Goal: Entertainment & Leisure: Consume media (video, audio)

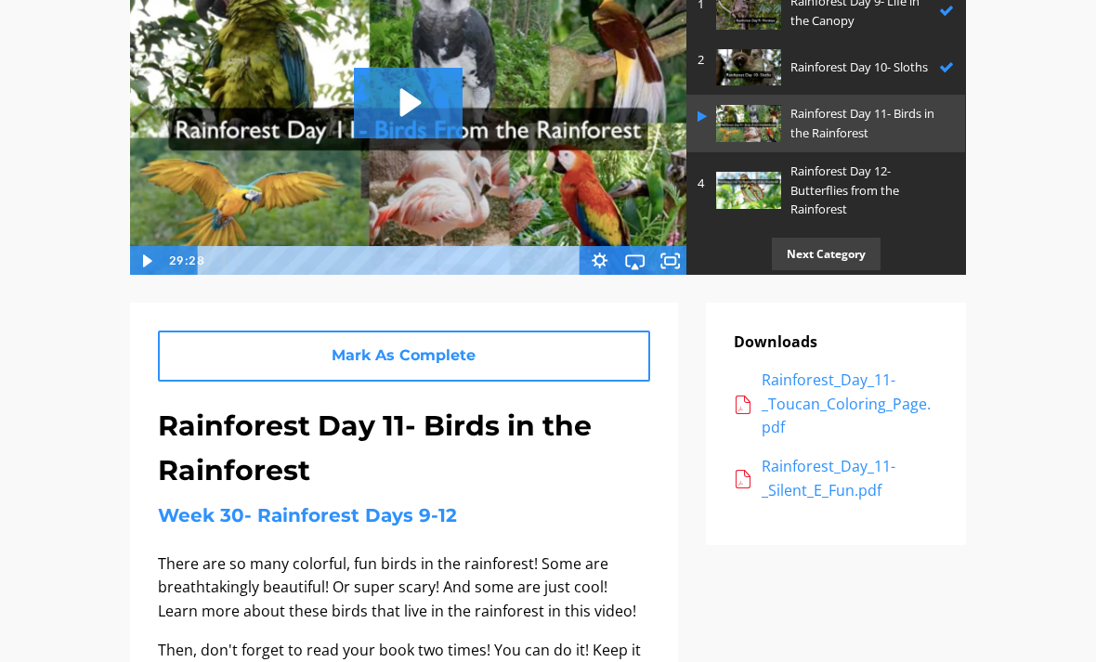
scroll to position [217, 0]
click at [401, 109] on icon "Play Video: sites/2147505858/video/fgrY0hrvT32JjNTcLRnw_Rainforest_Day_11-_Bird…" at bounding box center [410, 103] width 21 height 28
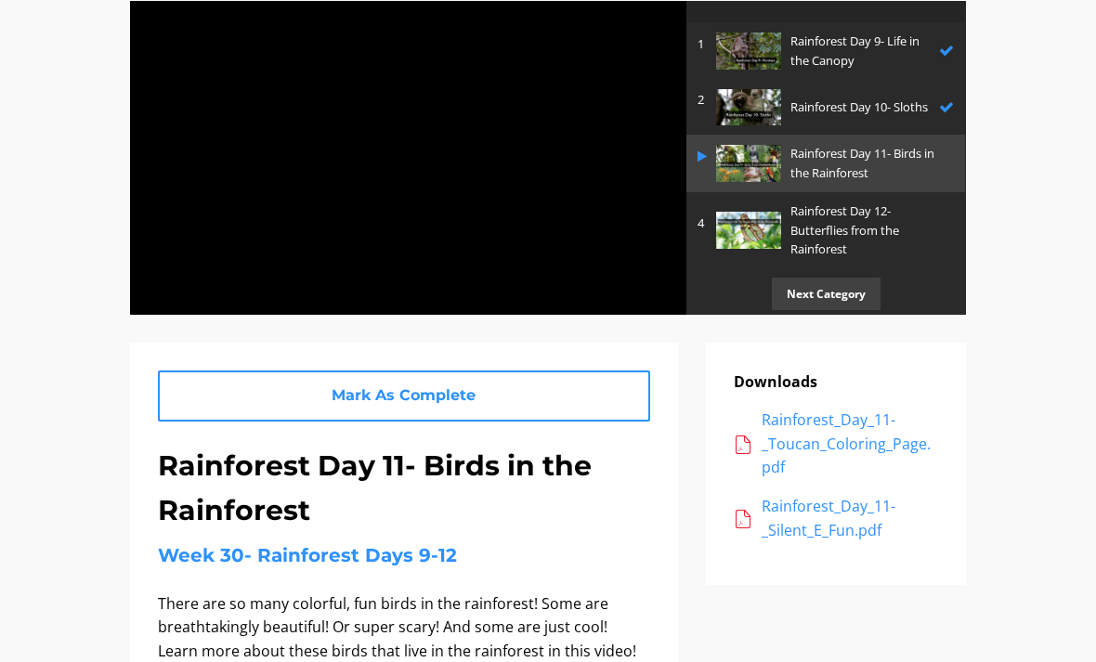
scroll to position [171, 0]
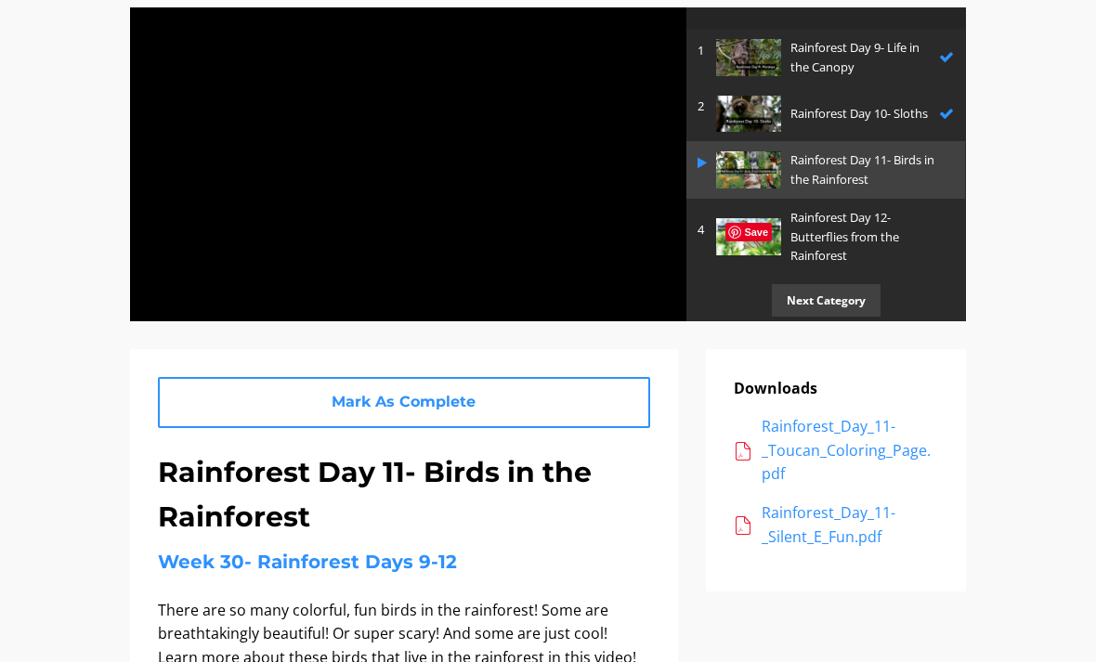
click at [640, 176] on div at bounding box center [408, 164] width 558 height 315
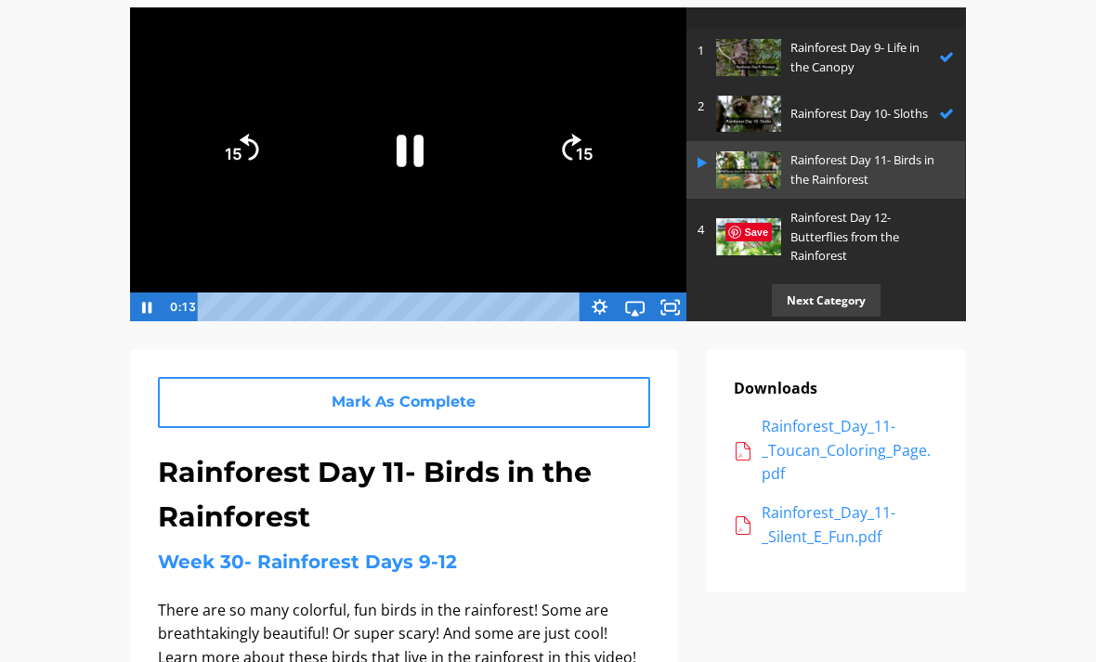
click at [665, 316] on icon "Fullscreen" at bounding box center [669, 308] width 35 height 30
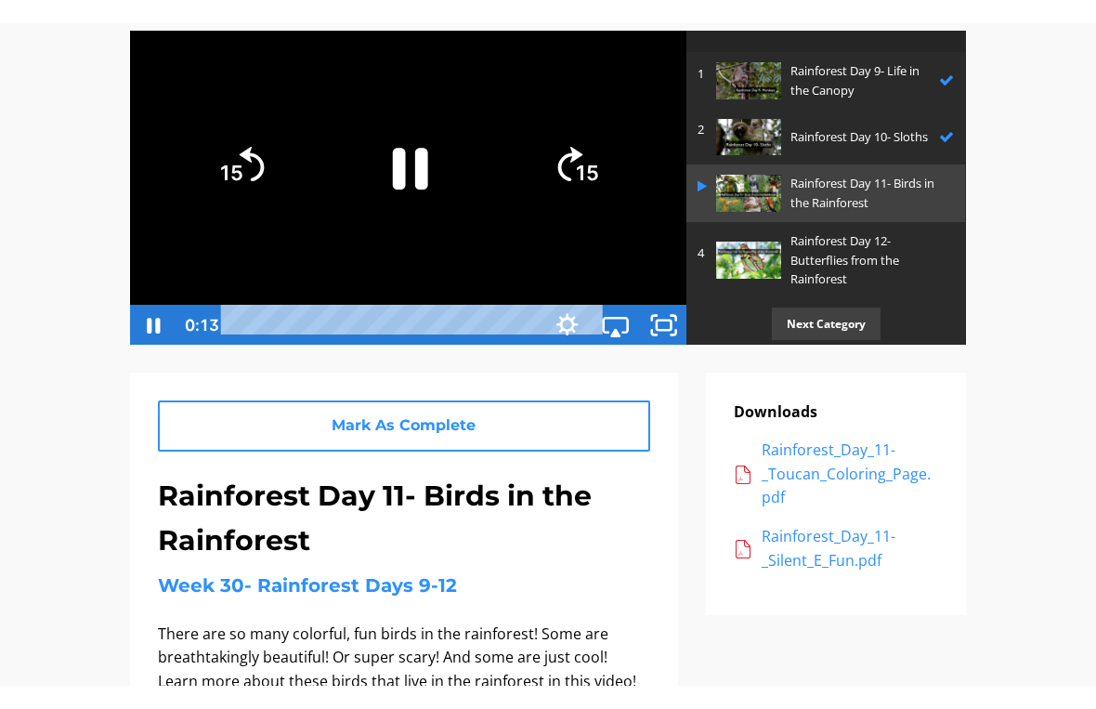
scroll to position [22, 0]
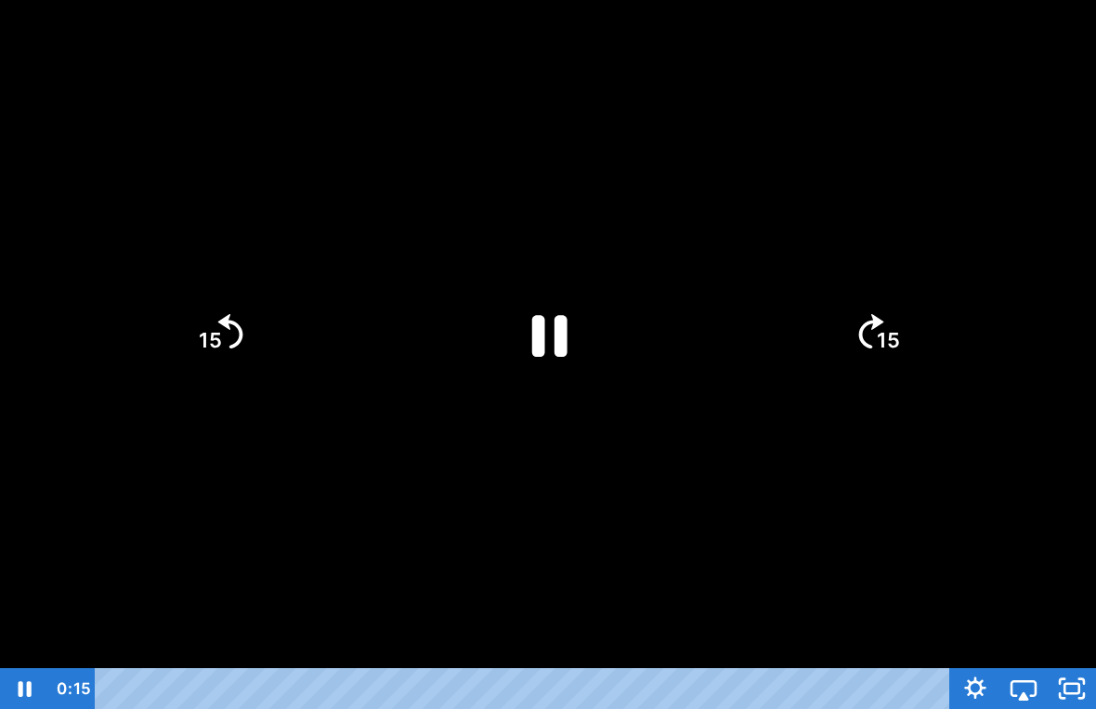
click at [1065, 349] on div at bounding box center [548, 354] width 1096 height 709
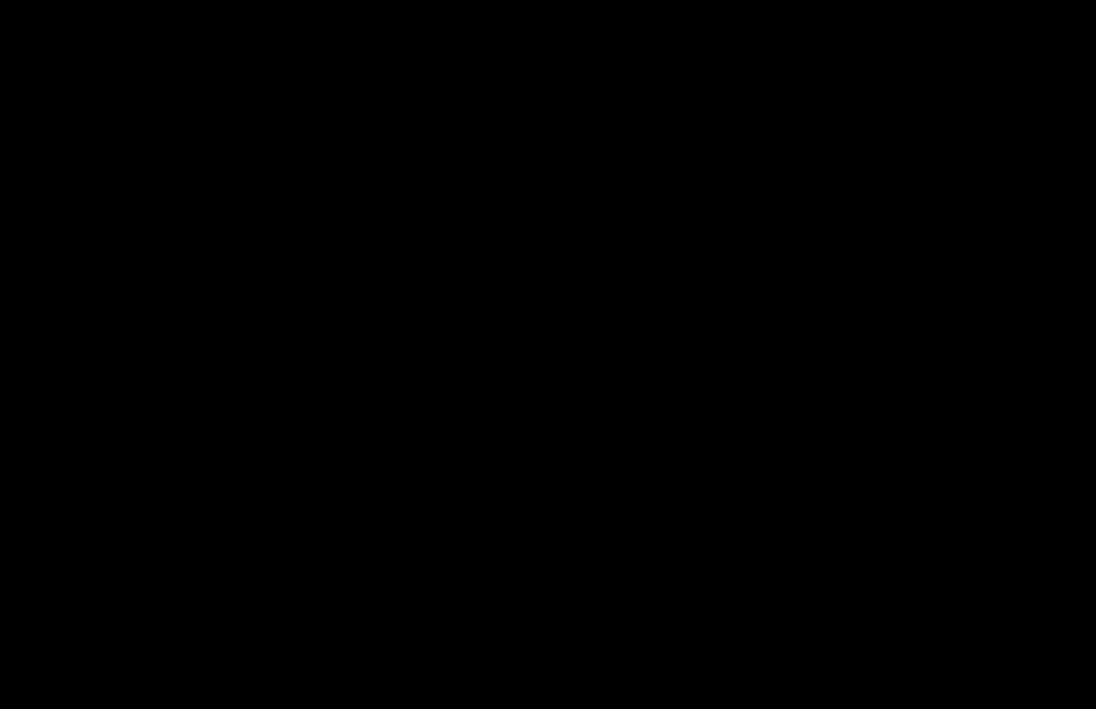
click at [916, 361] on div at bounding box center [548, 354] width 1096 height 709
click at [622, 268] on div at bounding box center [548, 354] width 1096 height 709
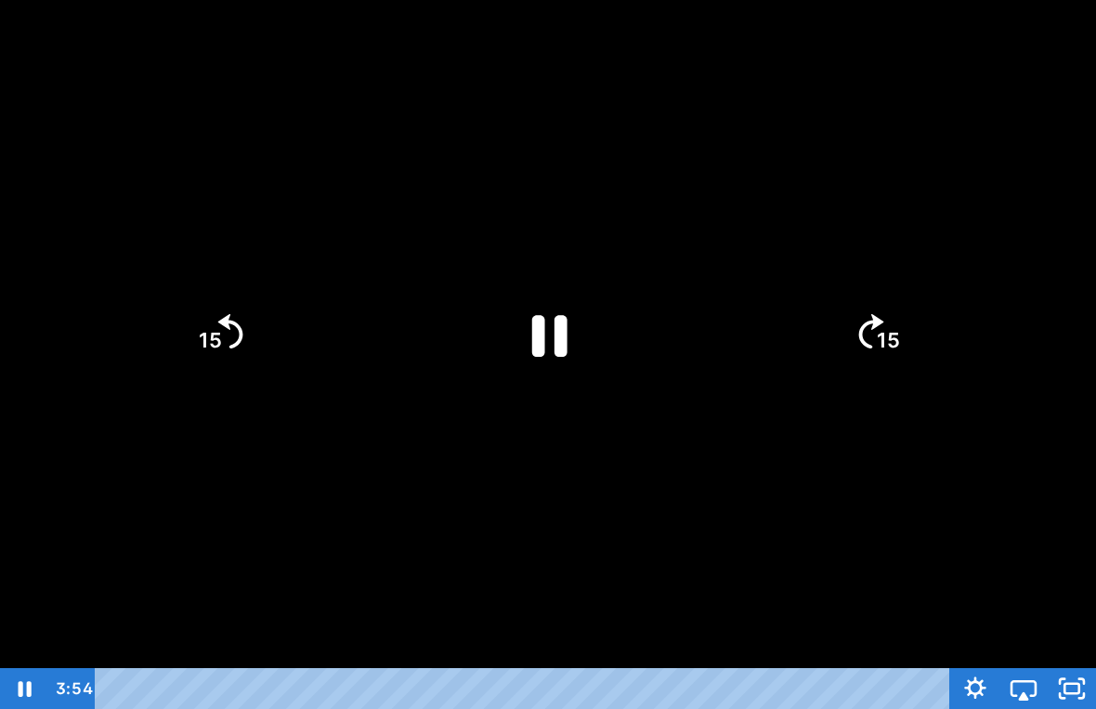
click at [546, 398] on icon "Pause" at bounding box center [548, 334] width 128 height 128
click at [577, 369] on icon "Play Video" at bounding box center [548, 334] width 128 height 128
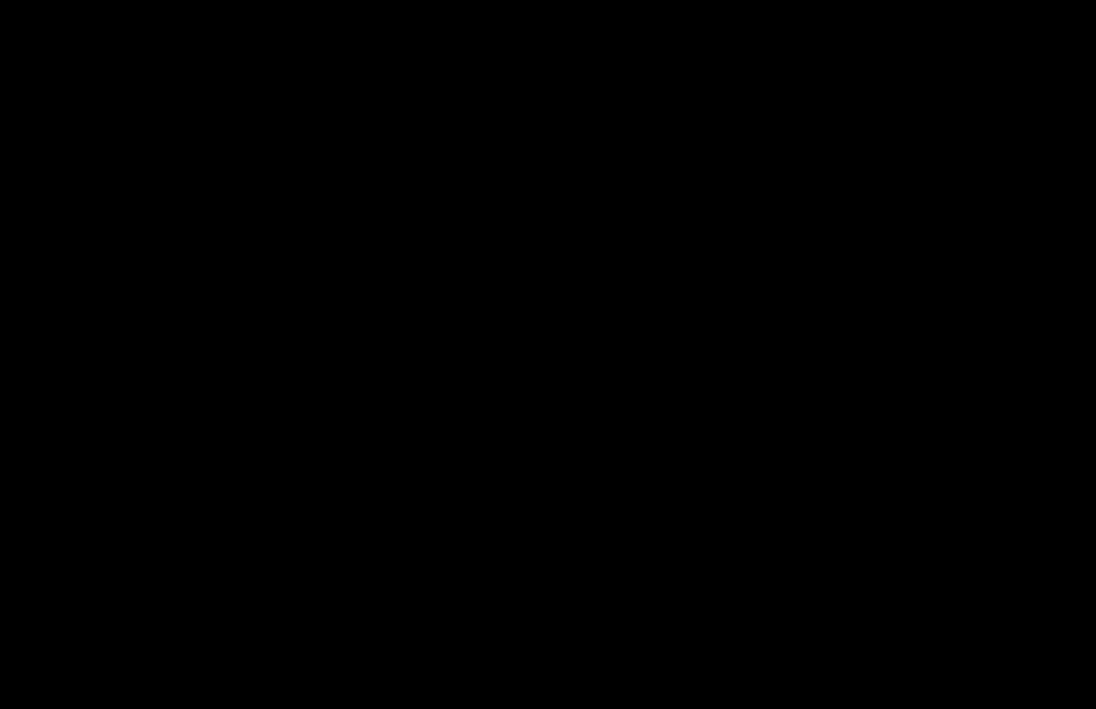
click at [446, 284] on div at bounding box center [548, 354] width 1096 height 709
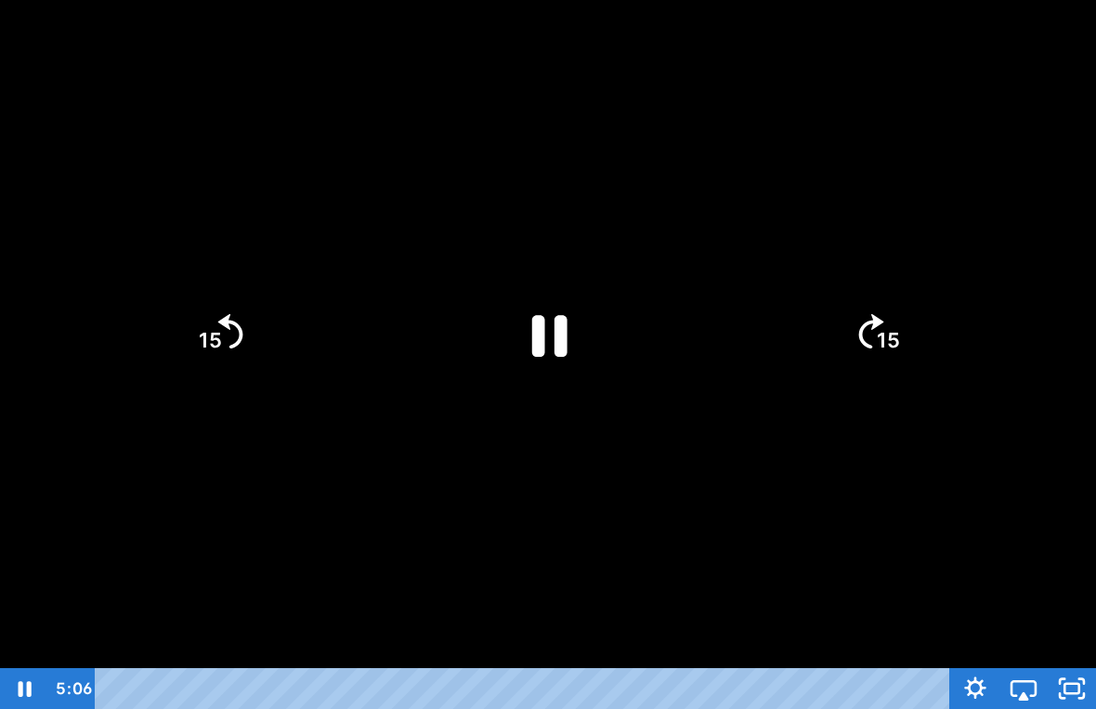
click at [554, 303] on icon "Pause" at bounding box center [548, 334] width 128 height 128
click at [583, 350] on icon "Play Video" at bounding box center [548, 334] width 144 height 144
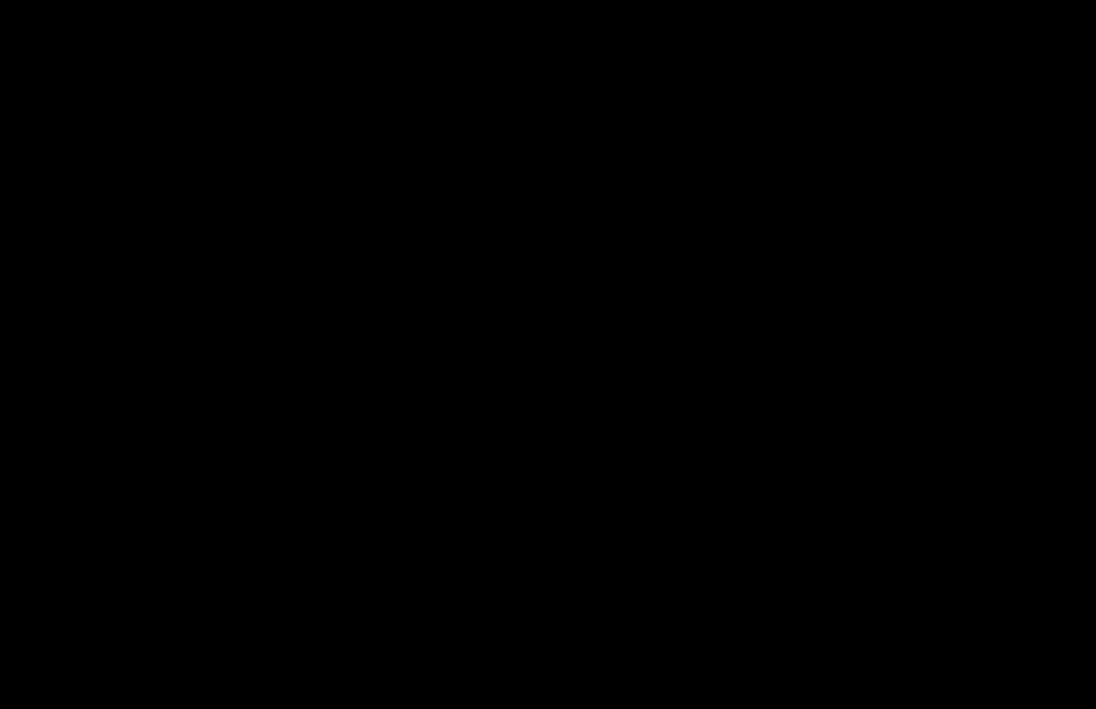
click at [80, 241] on div at bounding box center [548, 354] width 1096 height 709
click at [757, 379] on div at bounding box center [548, 354] width 1096 height 709
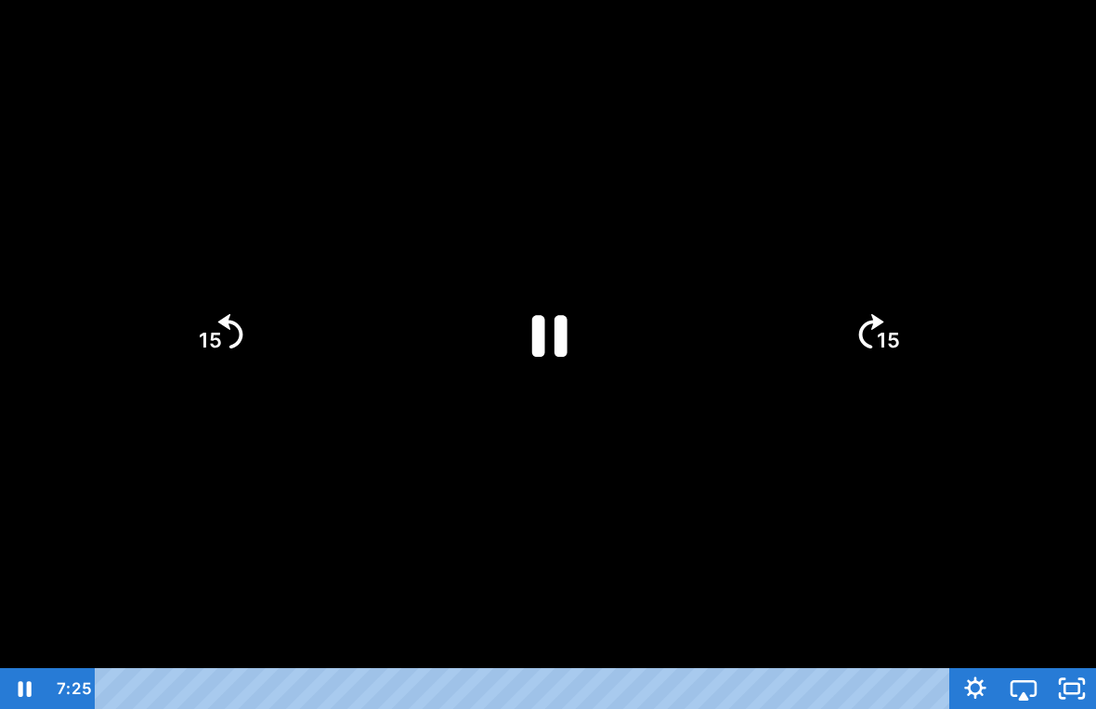
click at [547, 319] on icon "Pause" at bounding box center [548, 334] width 128 height 128
click at [807, 515] on div at bounding box center [548, 354] width 1096 height 709
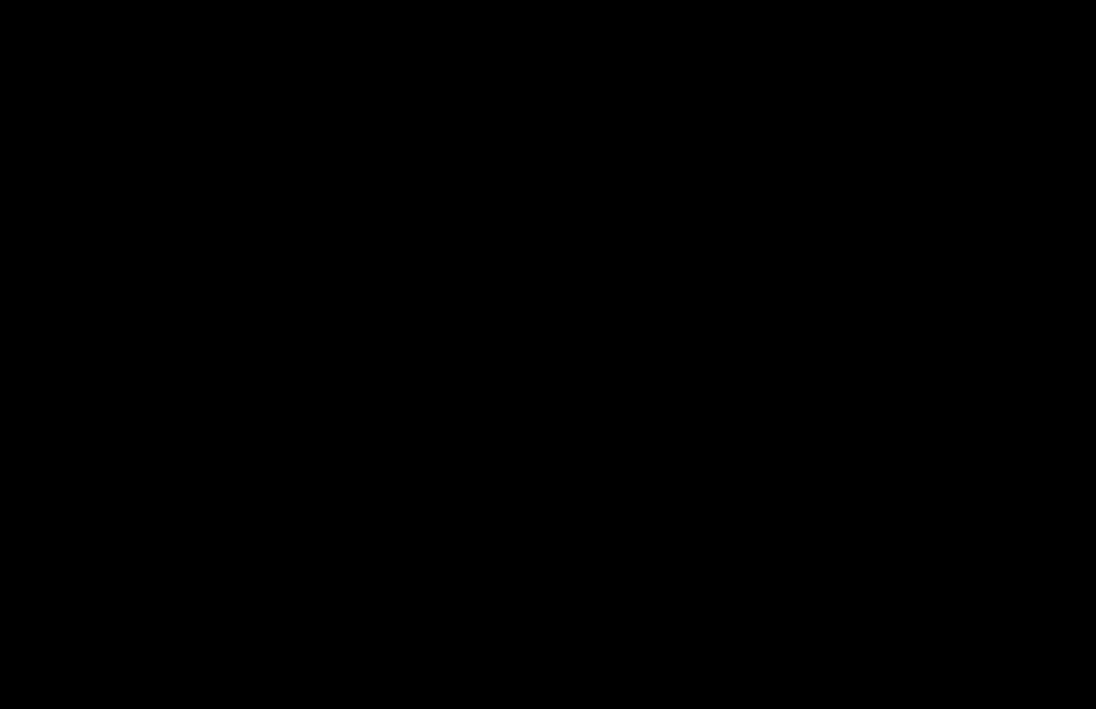
click at [433, 345] on div at bounding box center [548, 354] width 1096 height 709
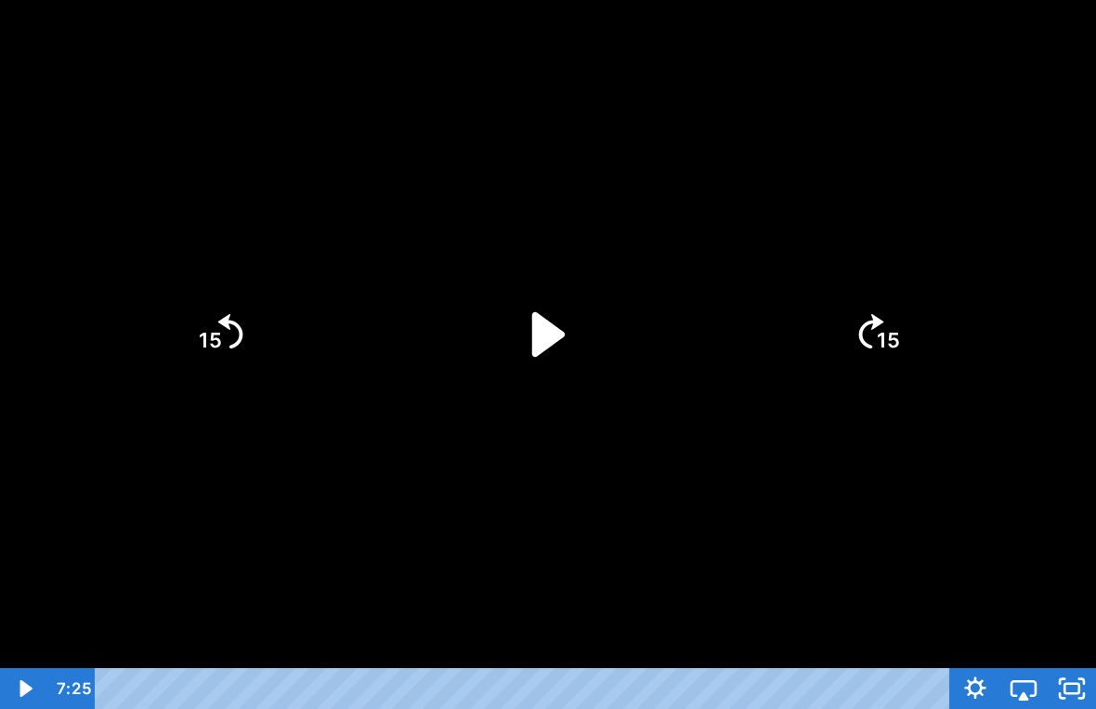
click at [489, 345] on icon "Play Video" at bounding box center [548, 334] width 128 height 128
click at [514, 366] on icon "Pause" at bounding box center [548, 334] width 128 height 128
click at [577, 343] on icon "Pause" at bounding box center [548, 334] width 128 height 128
click at [717, 418] on div at bounding box center [548, 354] width 1096 height 709
click at [716, 418] on div at bounding box center [548, 354] width 1096 height 709
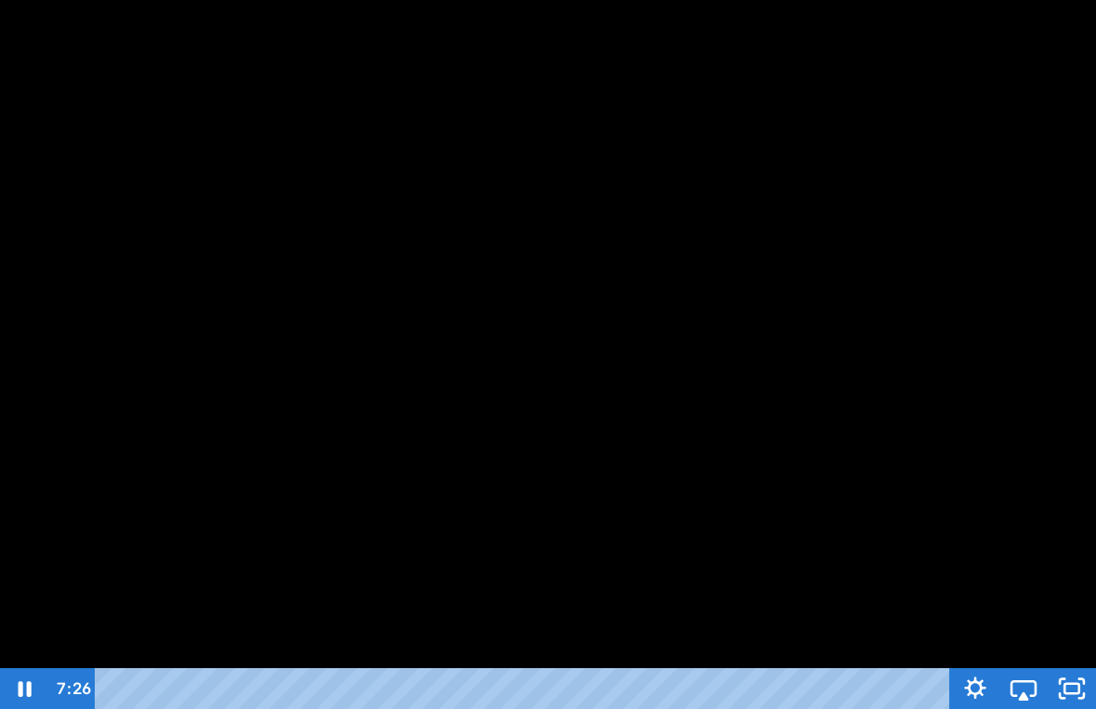
click at [580, 286] on div at bounding box center [548, 354] width 1096 height 709
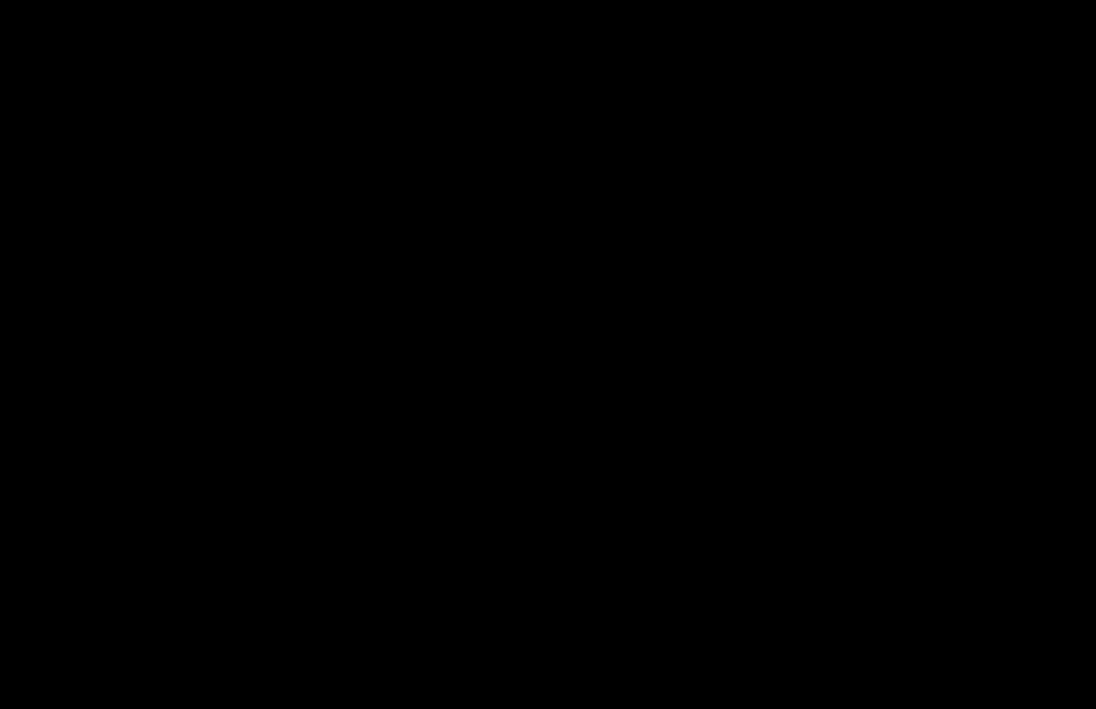
click at [542, 303] on div at bounding box center [548, 354] width 1096 height 709
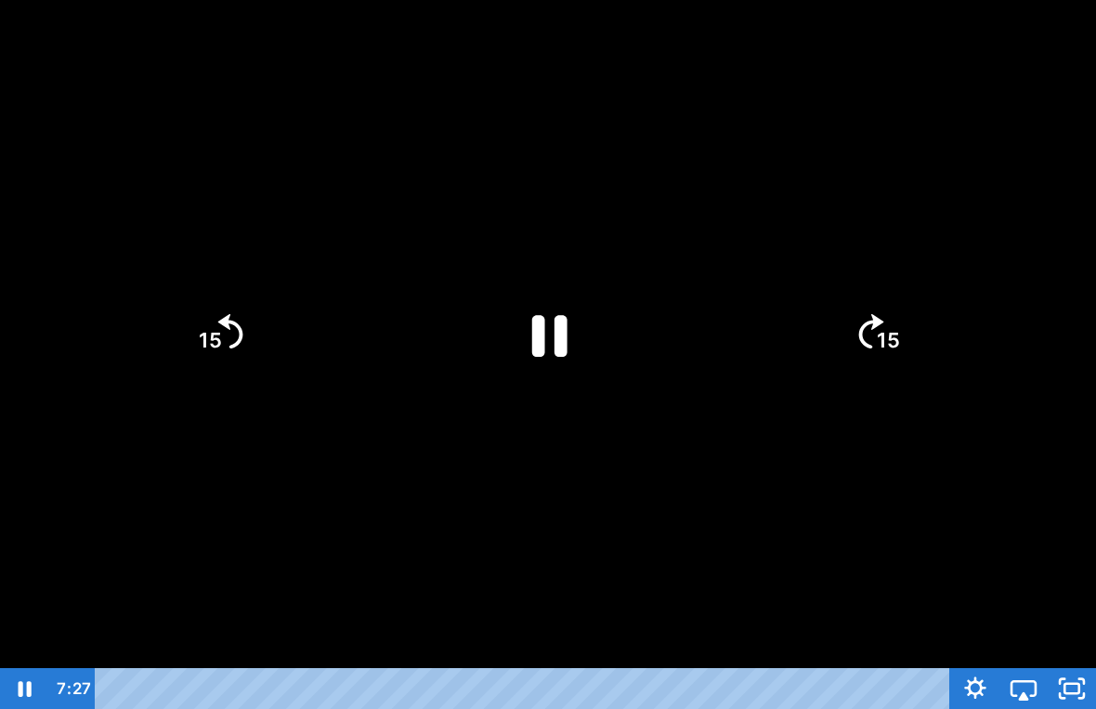
click at [547, 317] on icon "Pause" at bounding box center [548, 334] width 128 height 128
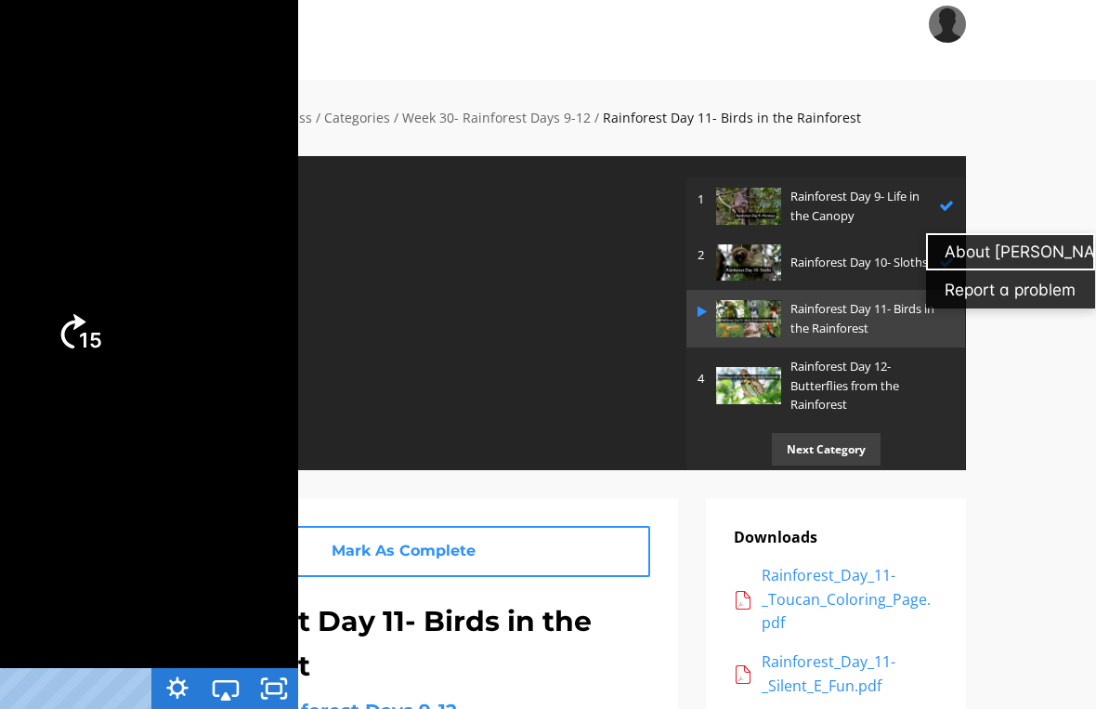
click at [276, 661] on icon "Unfullscreen" at bounding box center [274, 688] width 48 height 41
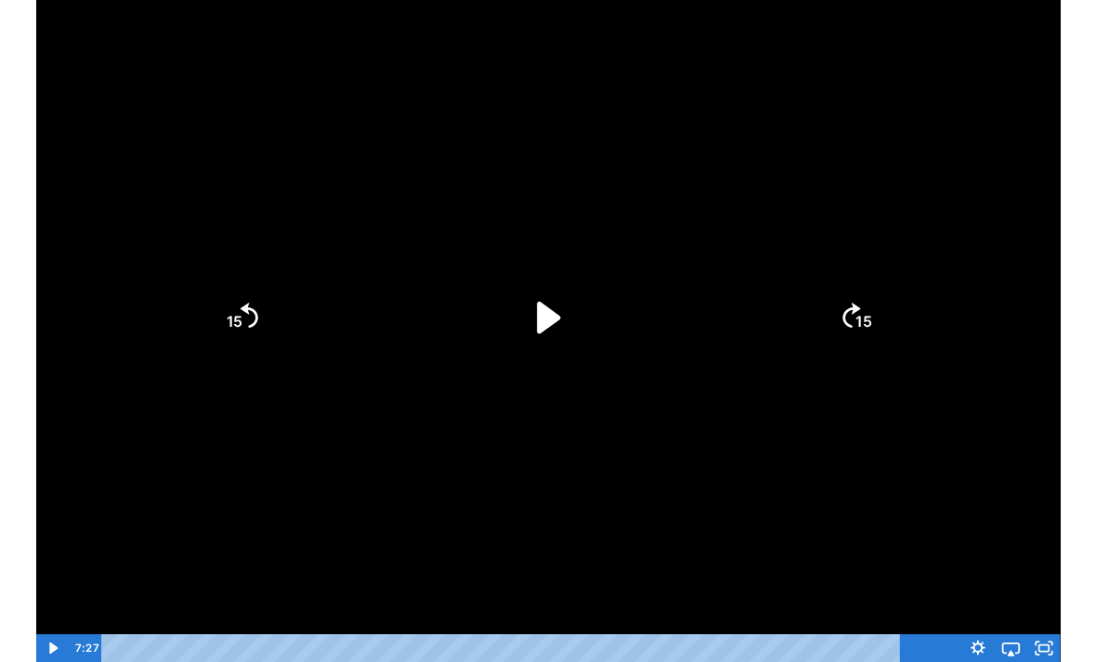
scroll to position [171, 0]
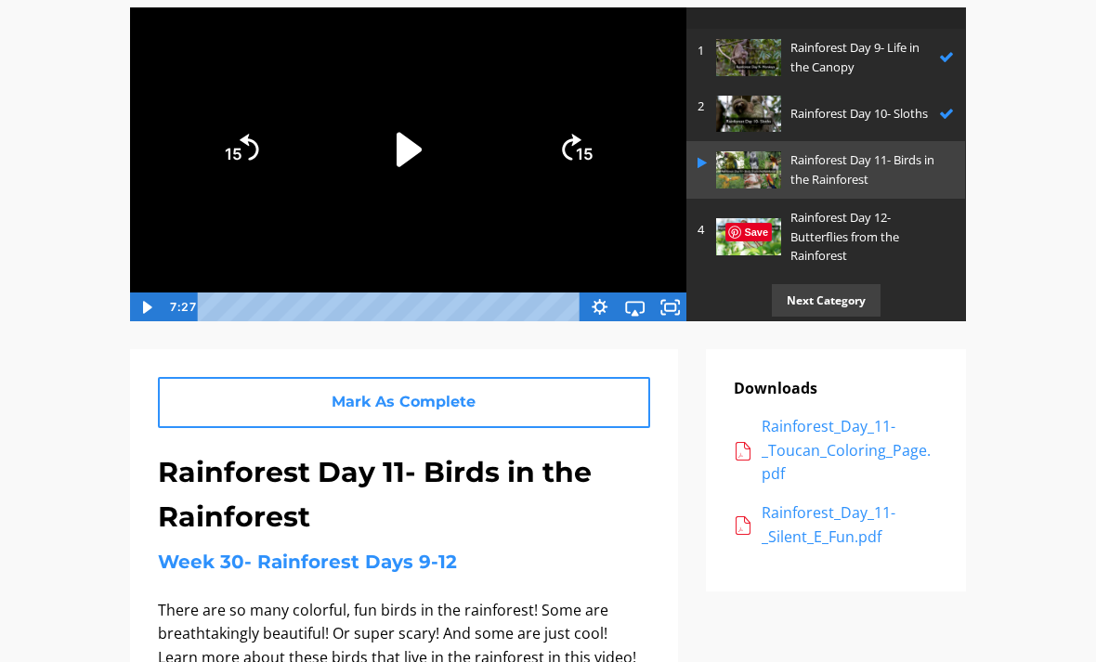
click at [650, 313] on icon "Airplay" at bounding box center [634, 308] width 35 height 30
click at [674, 311] on rect "Fullscreen" at bounding box center [670, 307] width 13 height 8
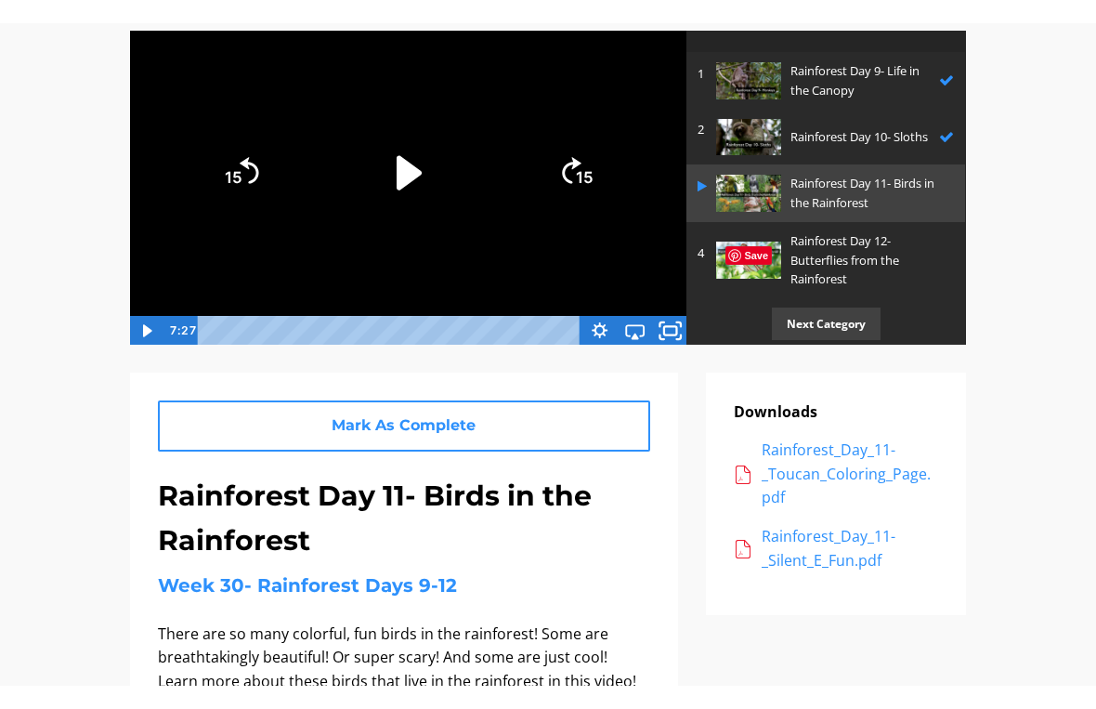
scroll to position [22, 0]
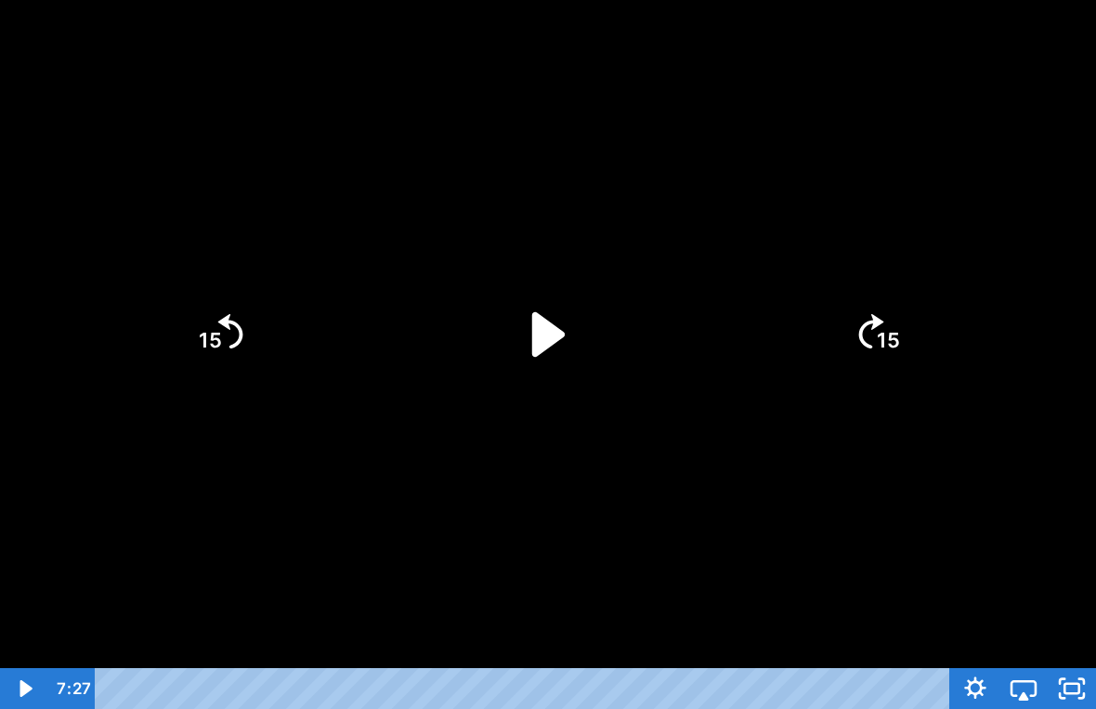
click at [604, 393] on icon "Play Video" at bounding box center [548, 334] width 128 height 128
click at [559, 338] on icon "Pause" at bounding box center [549, 336] width 35 height 42
click at [605, 393] on icon "Play Video" at bounding box center [548, 334] width 128 height 128
click at [768, 442] on div at bounding box center [548, 354] width 1096 height 709
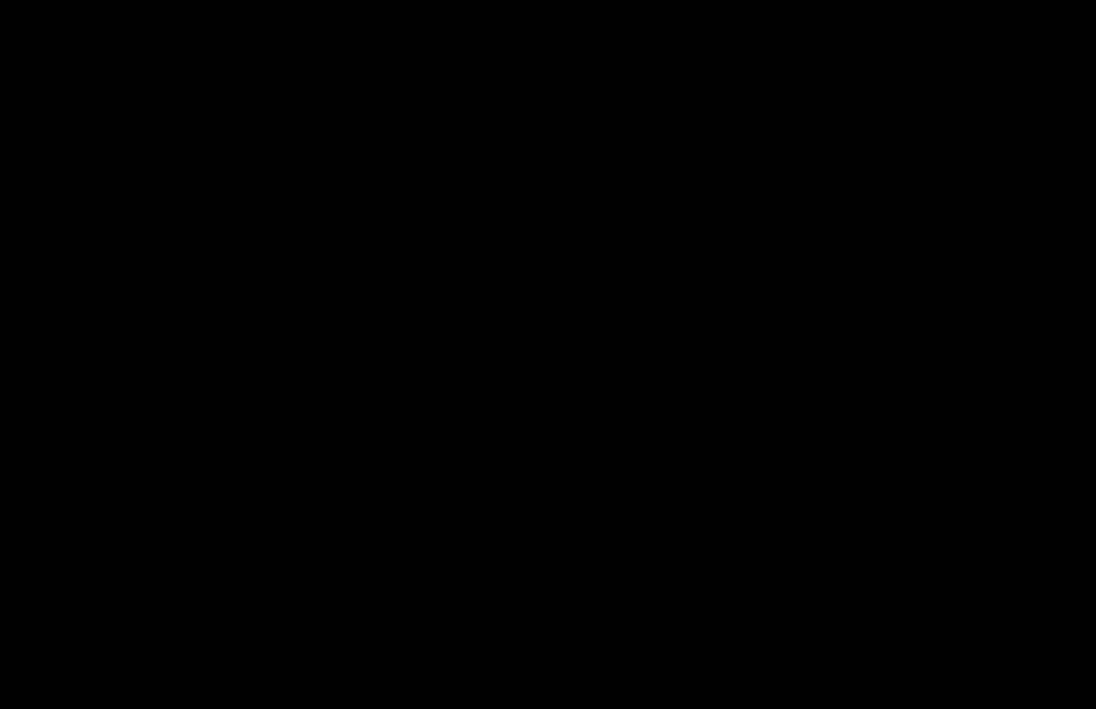
click at [559, 534] on div at bounding box center [548, 354] width 1096 height 709
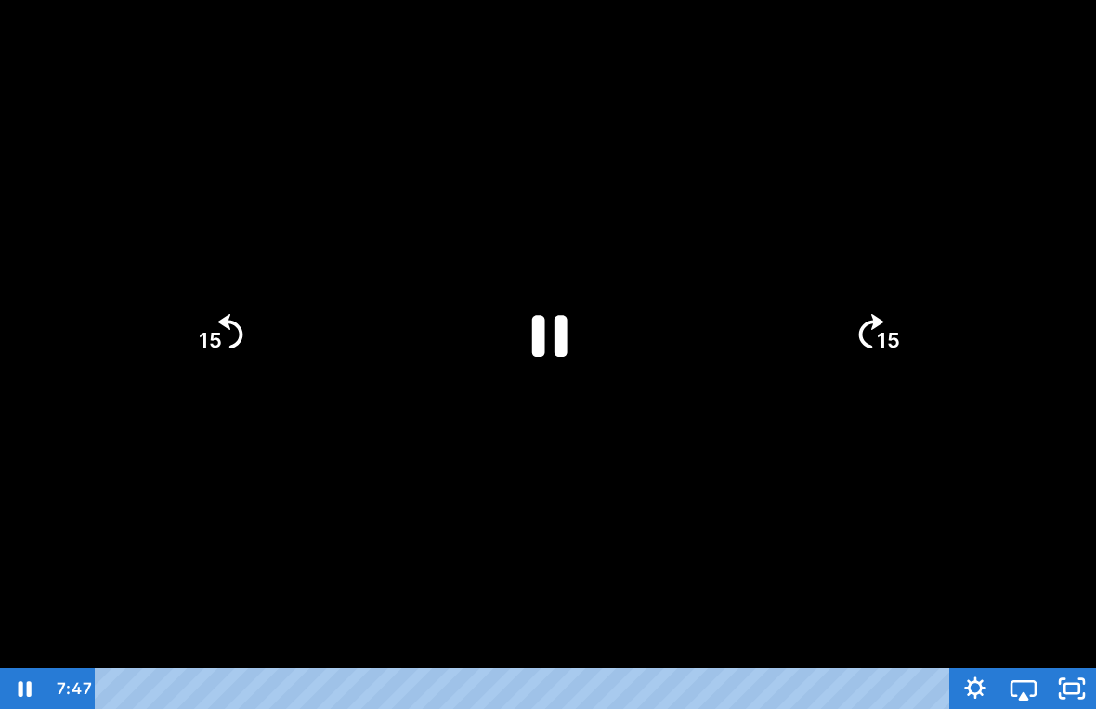
click at [600, 612] on div at bounding box center [548, 354] width 1096 height 709
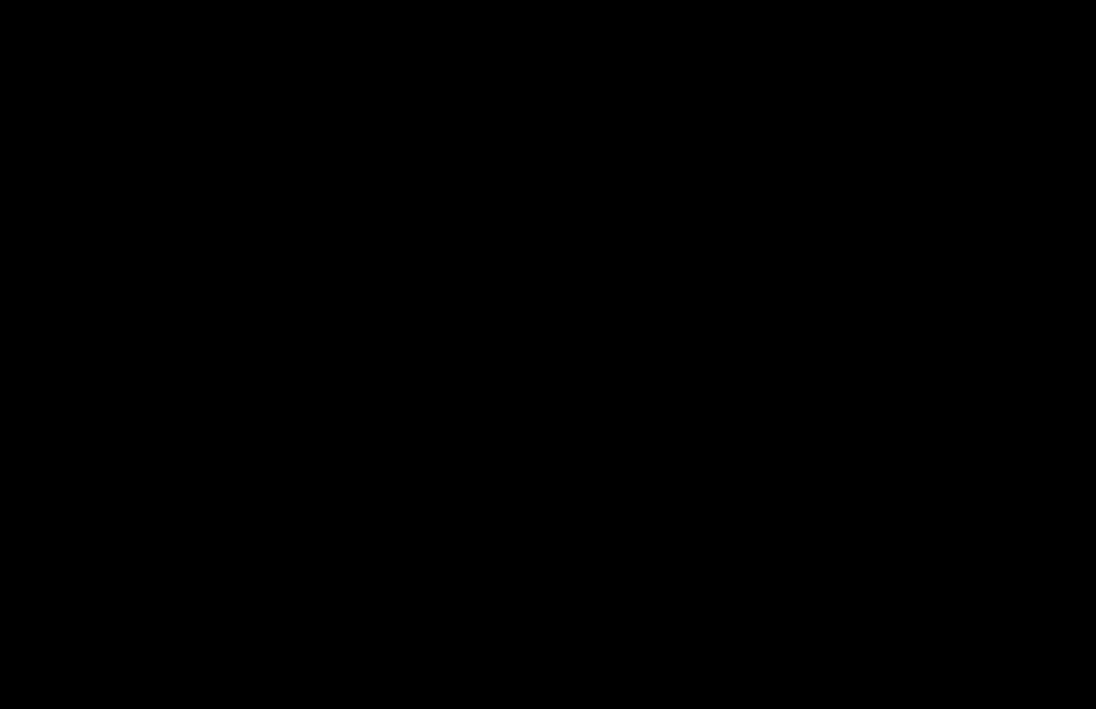
click at [644, 460] on div at bounding box center [548, 354] width 1096 height 709
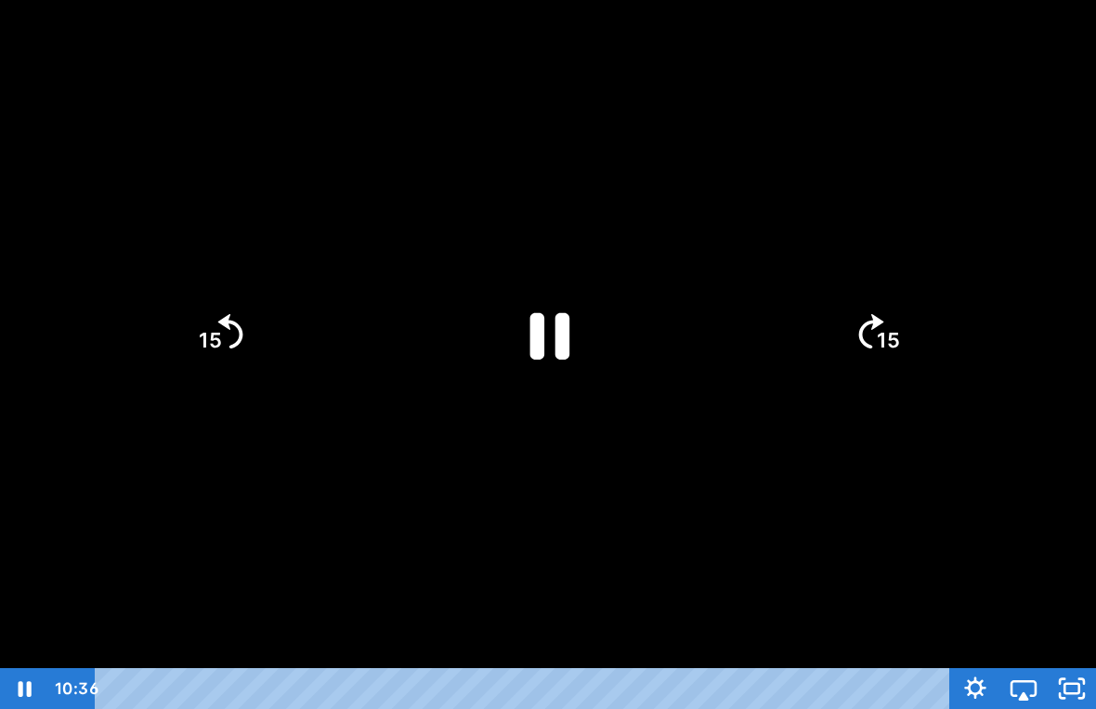
click at [580, 351] on icon "Pause" at bounding box center [548, 334] width 144 height 144
click at [600, 368] on icon "Play Video" at bounding box center [548, 334] width 144 height 144
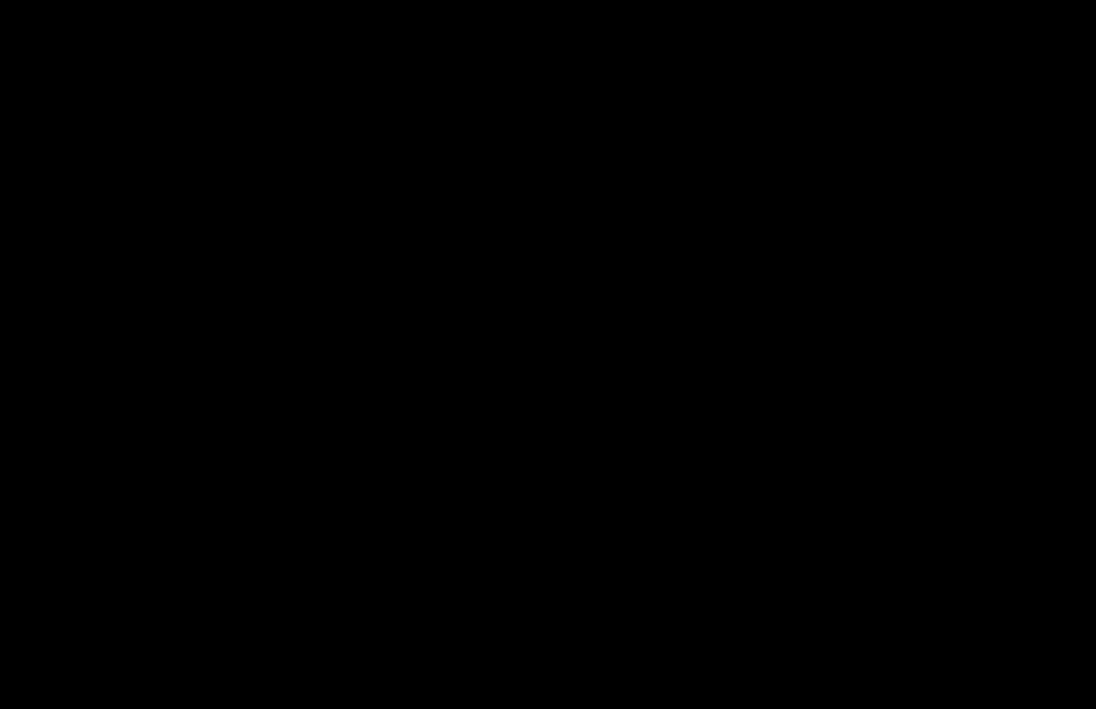
click at [644, 555] on div at bounding box center [548, 354] width 1096 height 709
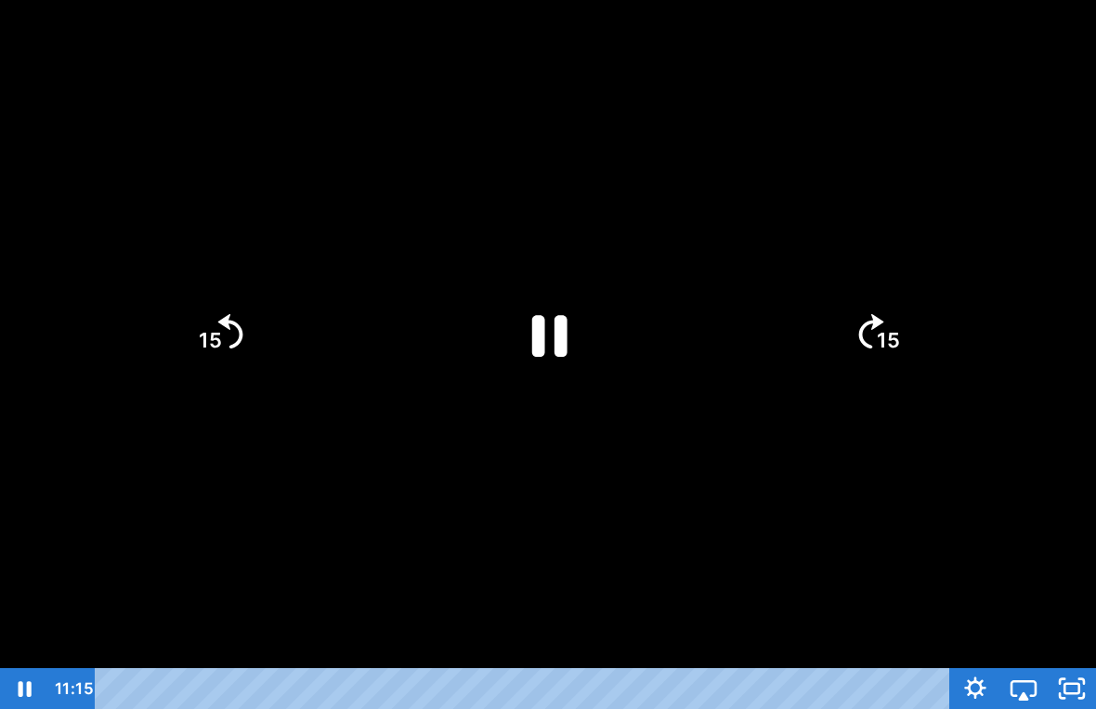
click at [634, 576] on div at bounding box center [548, 354] width 1096 height 709
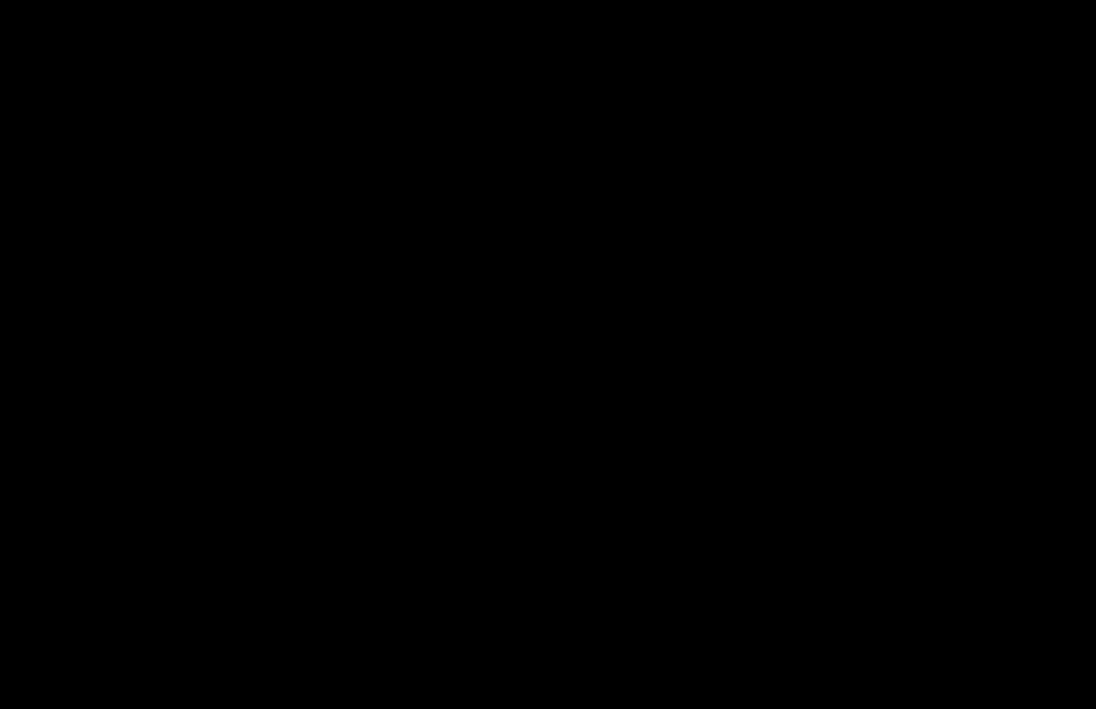
click at [586, 379] on div at bounding box center [548, 354] width 1096 height 709
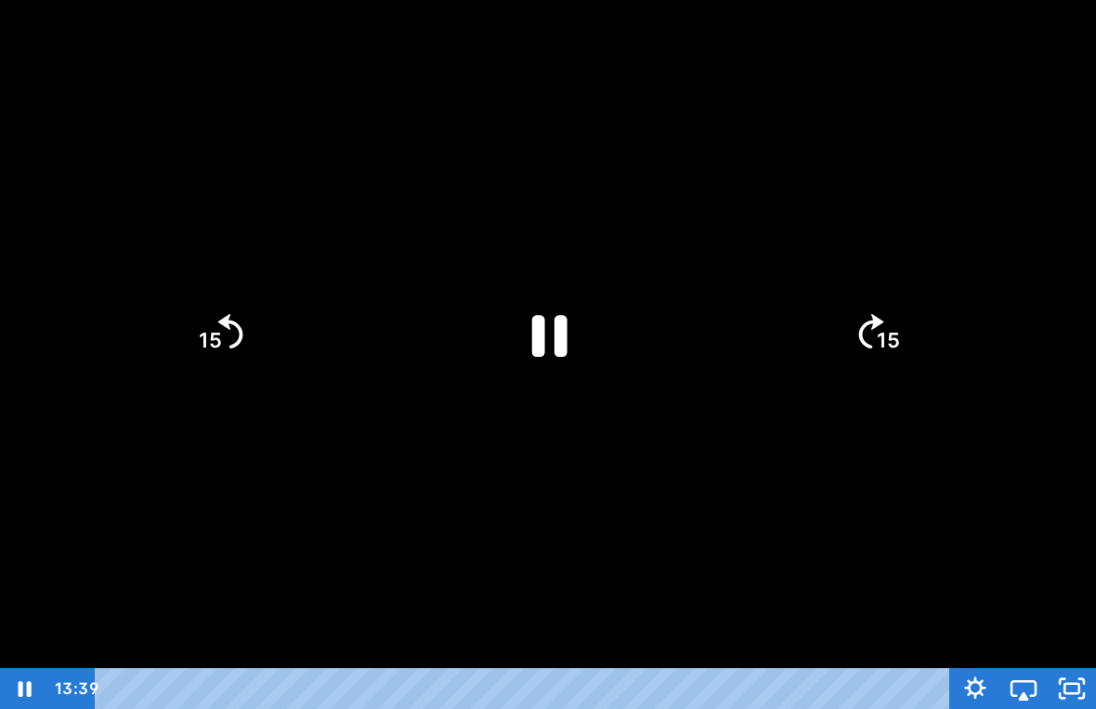
click at [548, 338] on icon "Pause" at bounding box center [548, 334] width 128 height 128
click at [545, 395] on icon "Play Video" at bounding box center [548, 334] width 128 height 128
click at [656, 467] on div at bounding box center [548, 354] width 1096 height 709
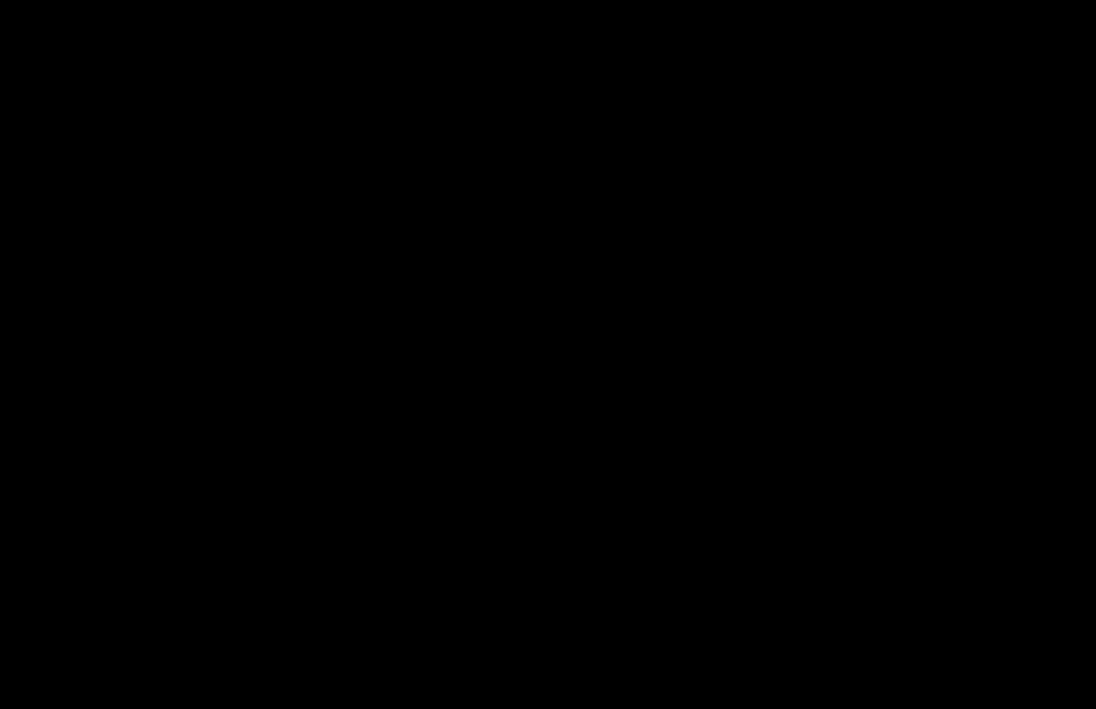
click at [577, 309] on div at bounding box center [548, 354] width 1096 height 709
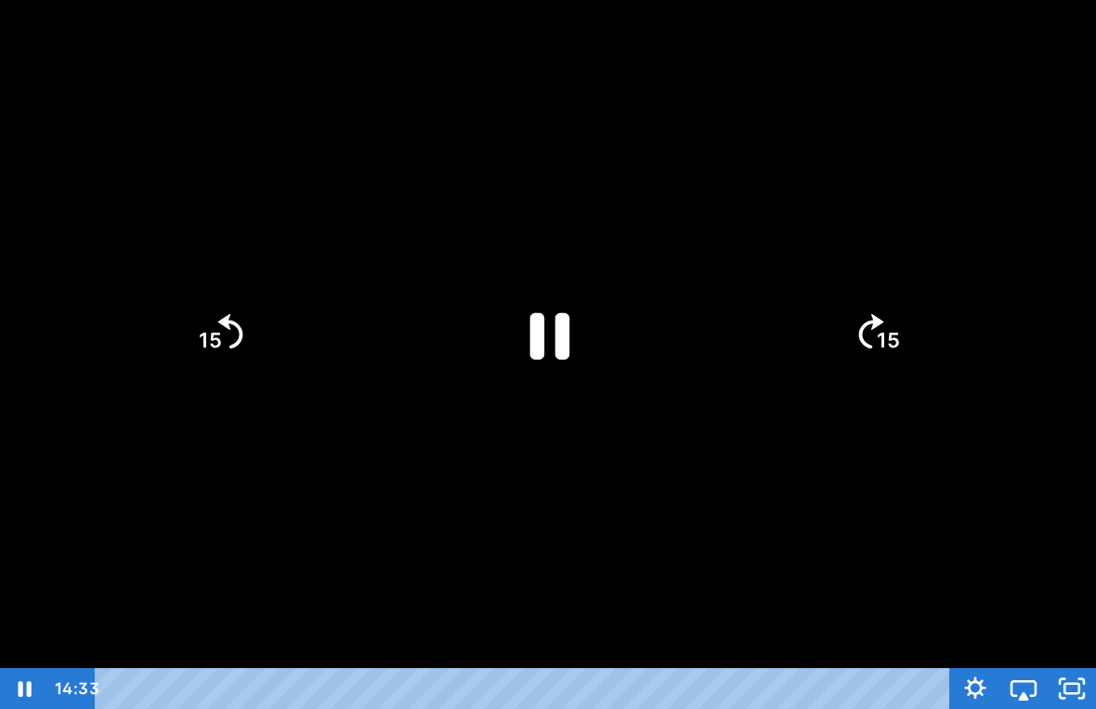
click at [566, 314] on icon "Pause" at bounding box center [550, 335] width 40 height 46
click at [789, 593] on div at bounding box center [548, 354] width 1096 height 709
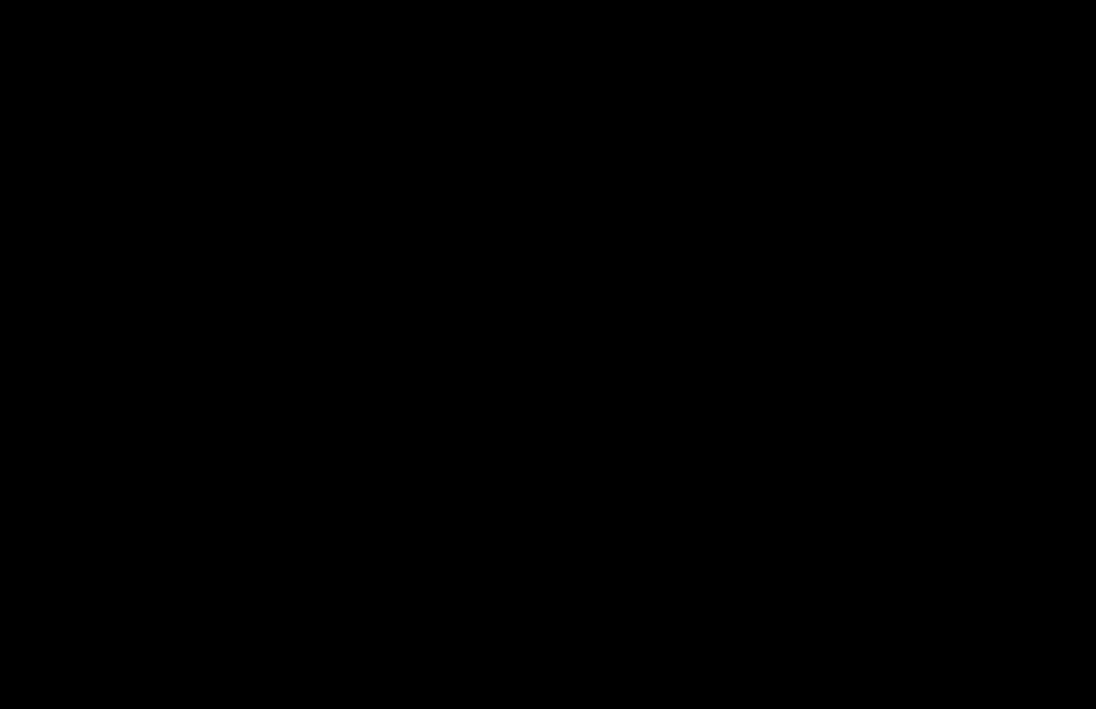
drag, startPoint x: 789, startPoint y: 593, endPoint x: 323, endPoint y: 643, distance: 468.8
click at [326, 645] on html "Search My Library Settings Logout Miss [PERSON_NAME]'s Class / Categories / Wee…" at bounding box center [548, 332] width 1096 height 709
click at [323, 643] on div at bounding box center [548, 354] width 1096 height 709
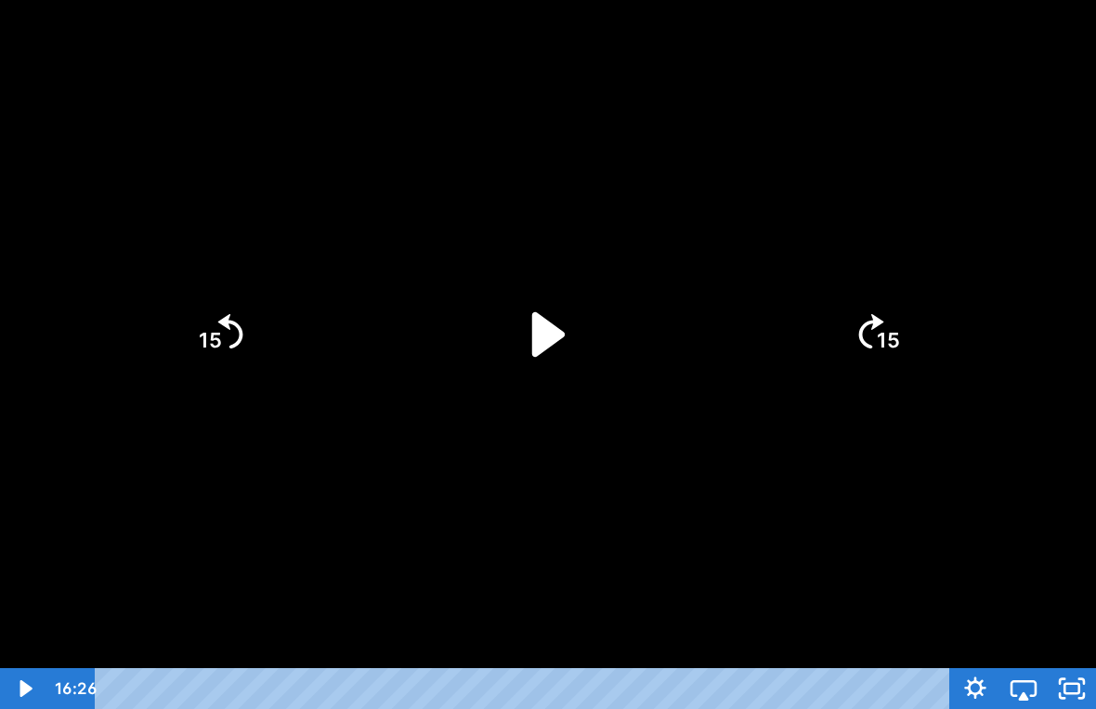
click at [510, 337] on icon "Play Video" at bounding box center [548, 334] width 128 height 128
click at [345, 644] on div at bounding box center [548, 354] width 1096 height 709
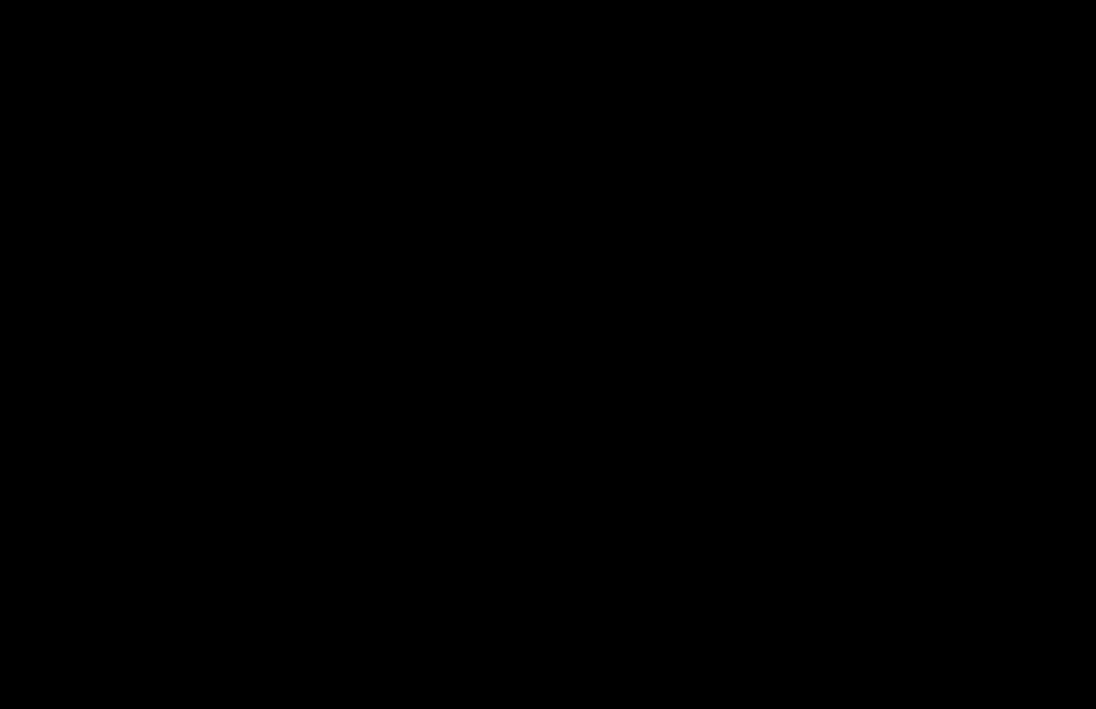
click at [515, 422] on div at bounding box center [548, 354] width 1096 height 709
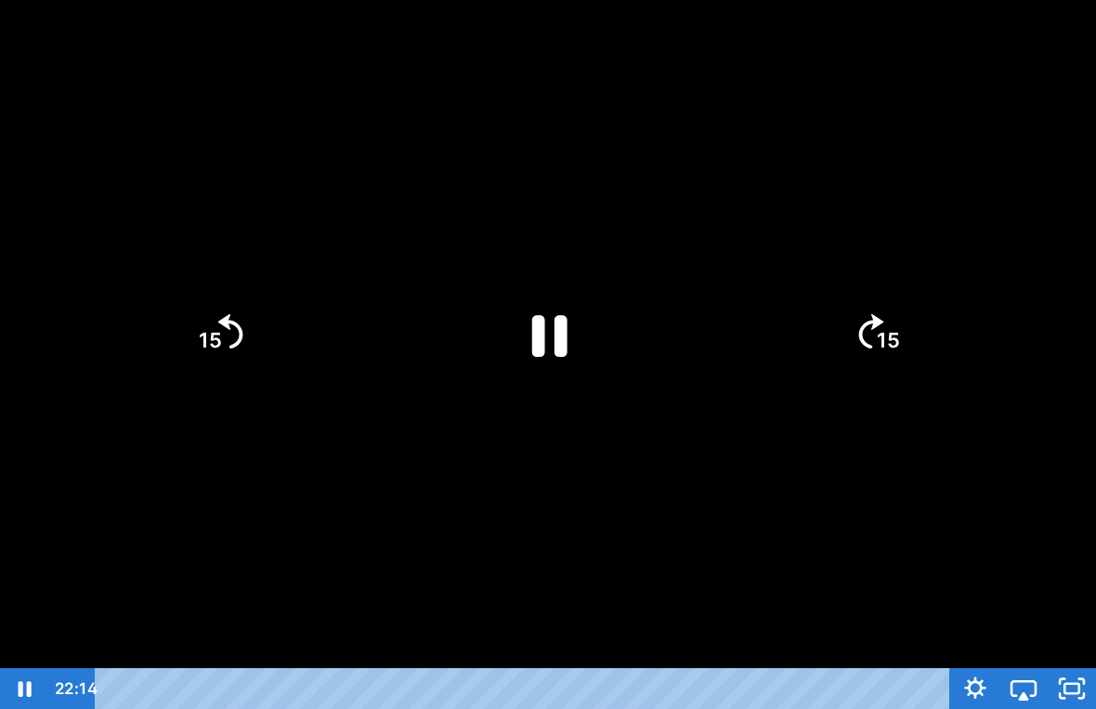
click at [507, 377] on icon "Pause" at bounding box center [548, 334] width 128 height 128
click at [571, 372] on icon "Play Video" at bounding box center [548, 334] width 128 height 128
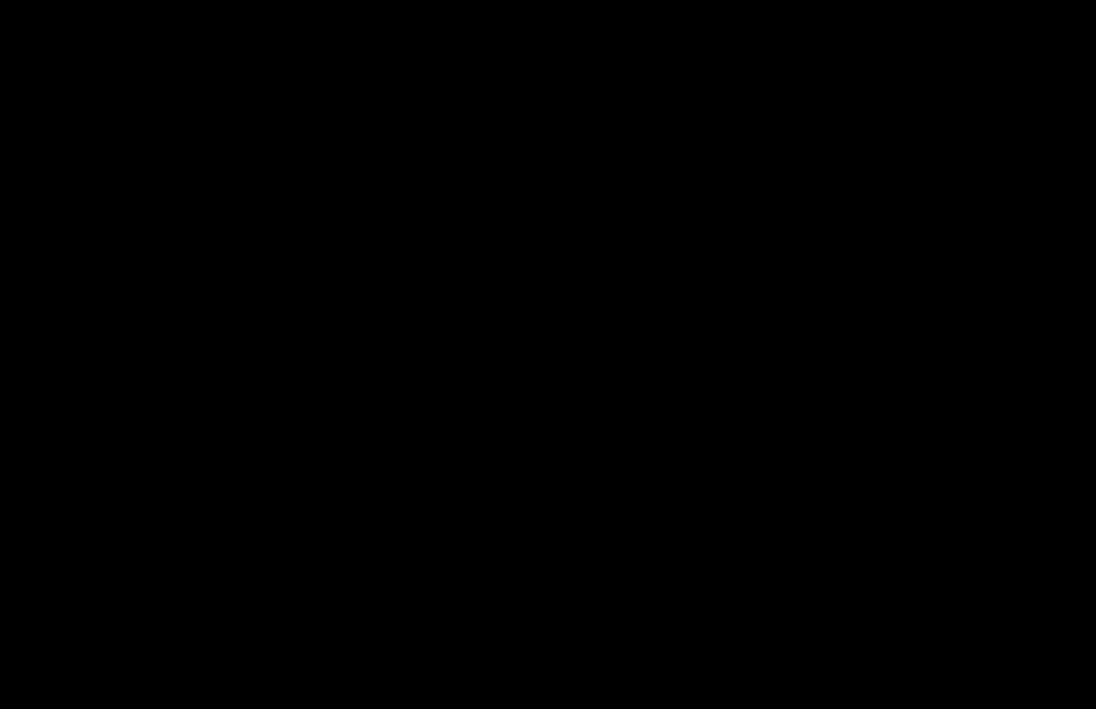
click at [524, 241] on div at bounding box center [548, 354] width 1096 height 709
click at [896, 345] on div at bounding box center [548, 354] width 1096 height 709
click at [860, 332] on div at bounding box center [548, 354] width 1096 height 709
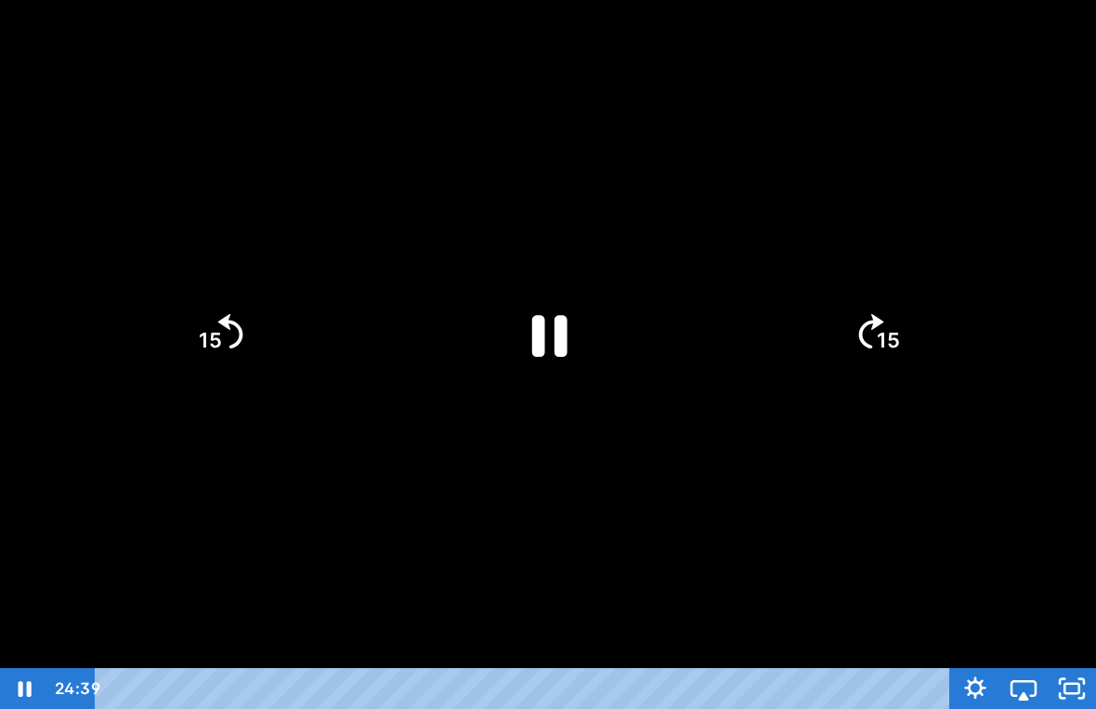
click at [860, 332] on icon "Skip ahead 15 seconds" at bounding box center [871, 330] width 25 height 34
click at [800, 510] on div at bounding box center [548, 354] width 1096 height 709
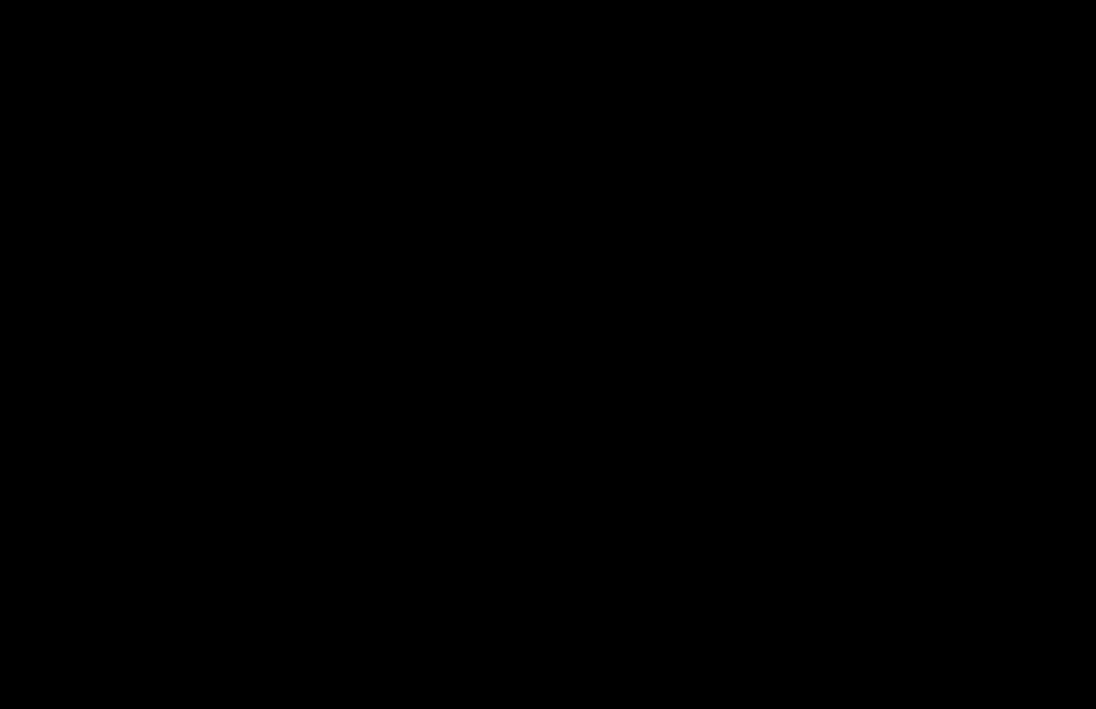
click at [852, 364] on div at bounding box center [548, 354] width 1096 height 709
click at [651, 366] on div at bounding box center [548, 354] width 1096 height 709
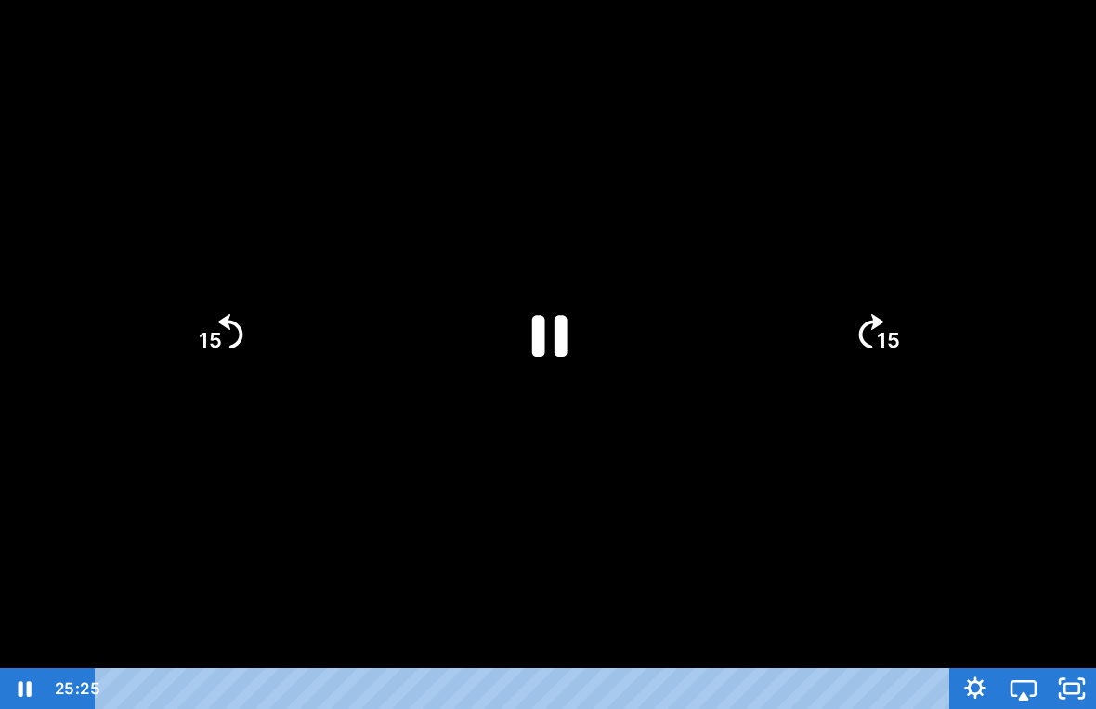
click at [543, 375] on icon "Pause" at bounding box center [548, 334] width 128 height 128
click at [552, 375] on icon "Play Video" at bounding box center [548, 334] width 144 height 144
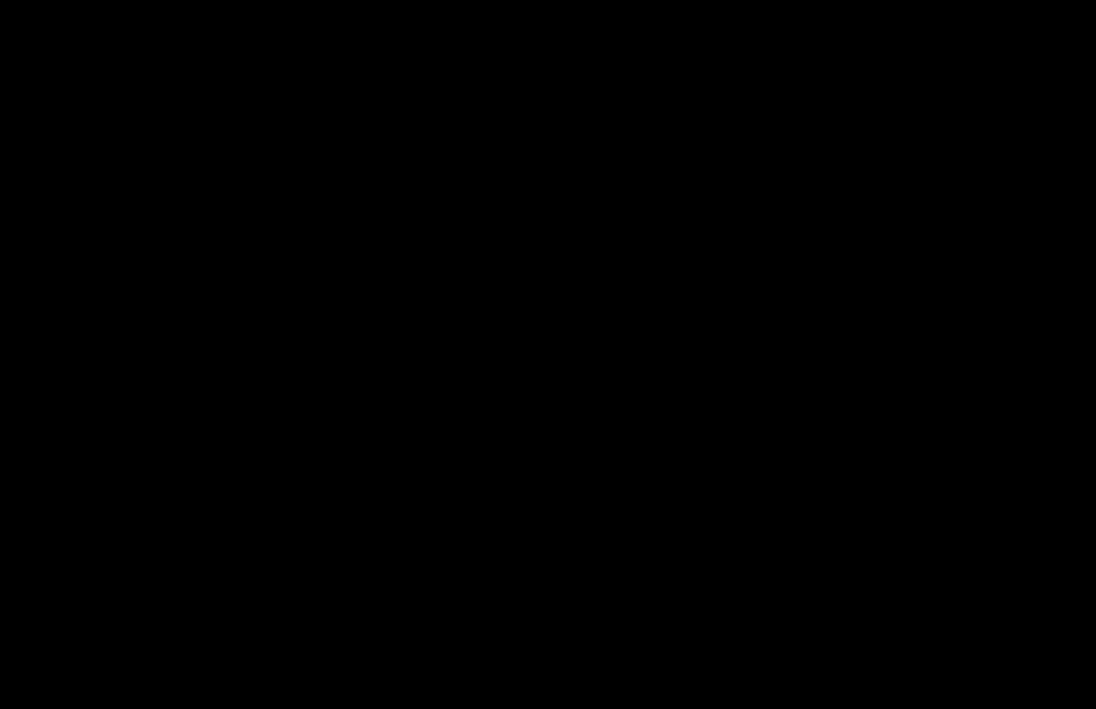
click at [859, 362] on div at bounding box center [548, 354] width 1096 height 709
click at [836, 512] on div at bounding box center [548, 354] width 1096 height 709
click at [1031, 661] on icon "Airplay" at bounding box center [1023, 688] width 48 height 41
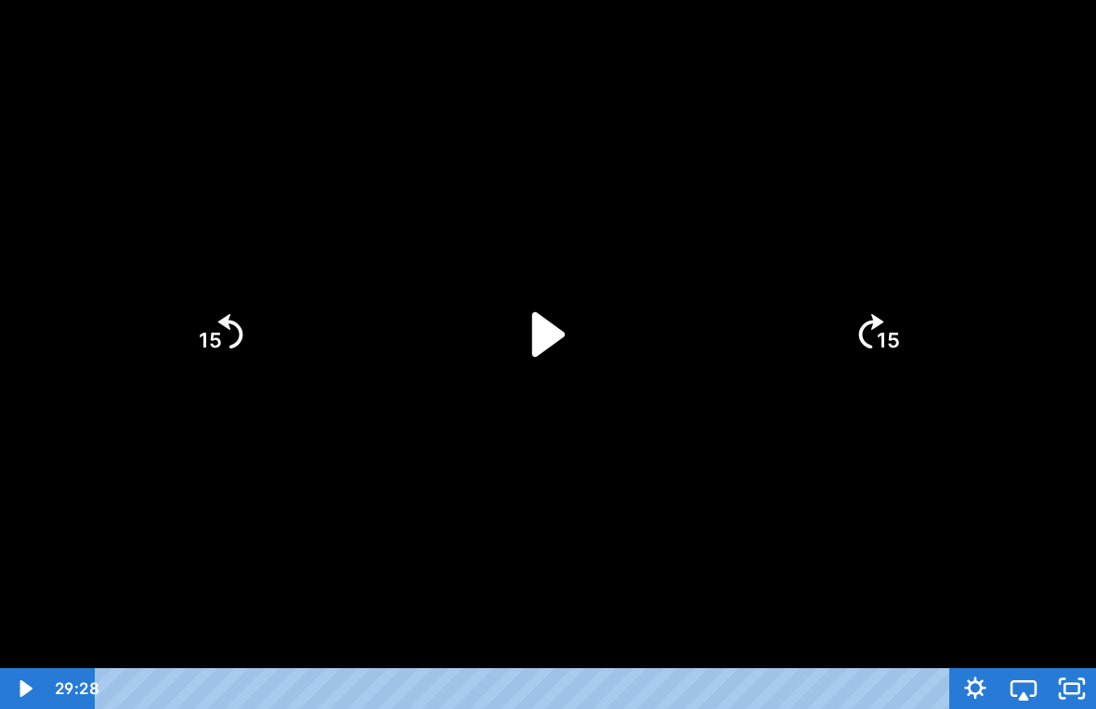
click at [1082, 661] on icon "Unfullscreen" at bounding box center [1072, 688] width 48 height 41
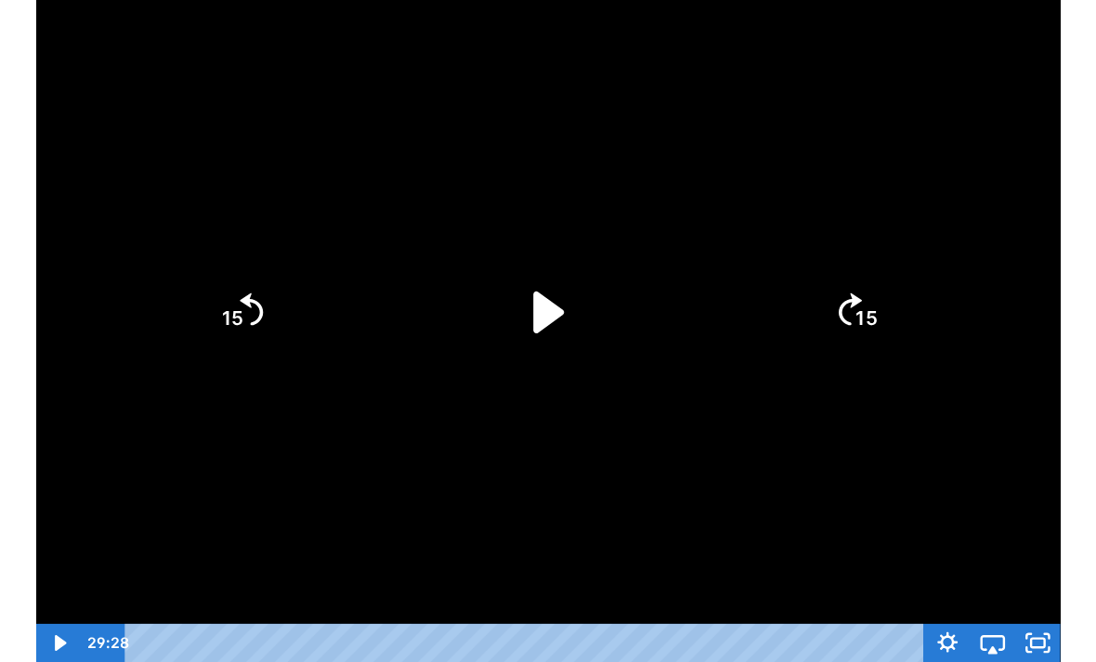
scroll to position [171, 0]
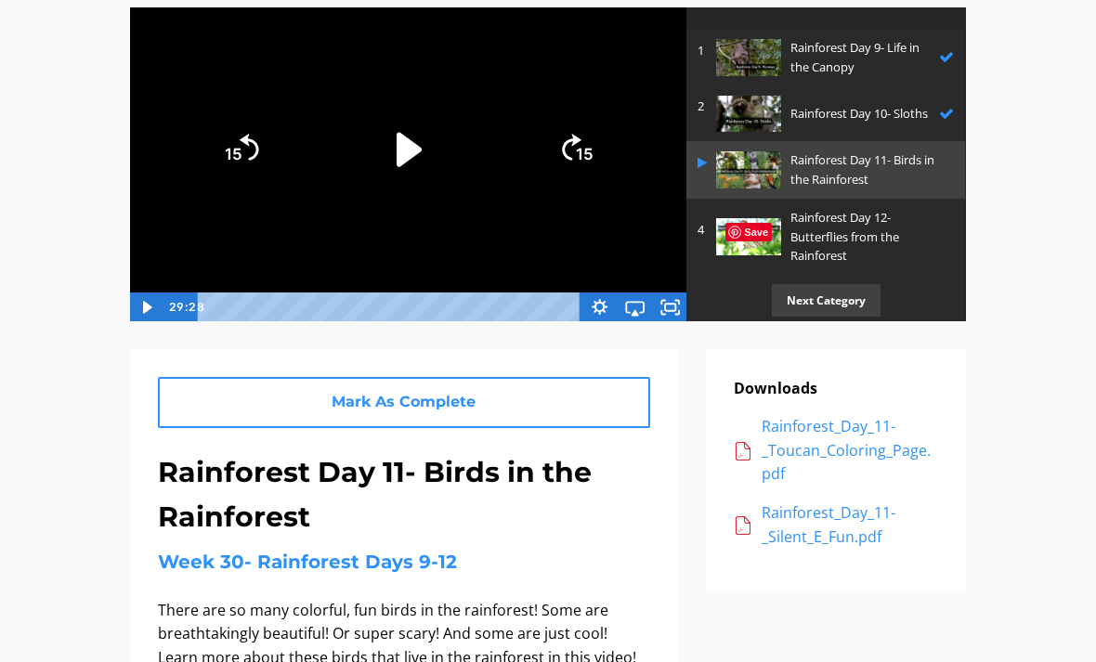
click at [942, 223] on p "Rainforest Day 12- Butterflies from the Rainforest" at bounding box center [867, 237] width 154 height 58
